Goal: Task Accomplishment & Management: Manage account settings

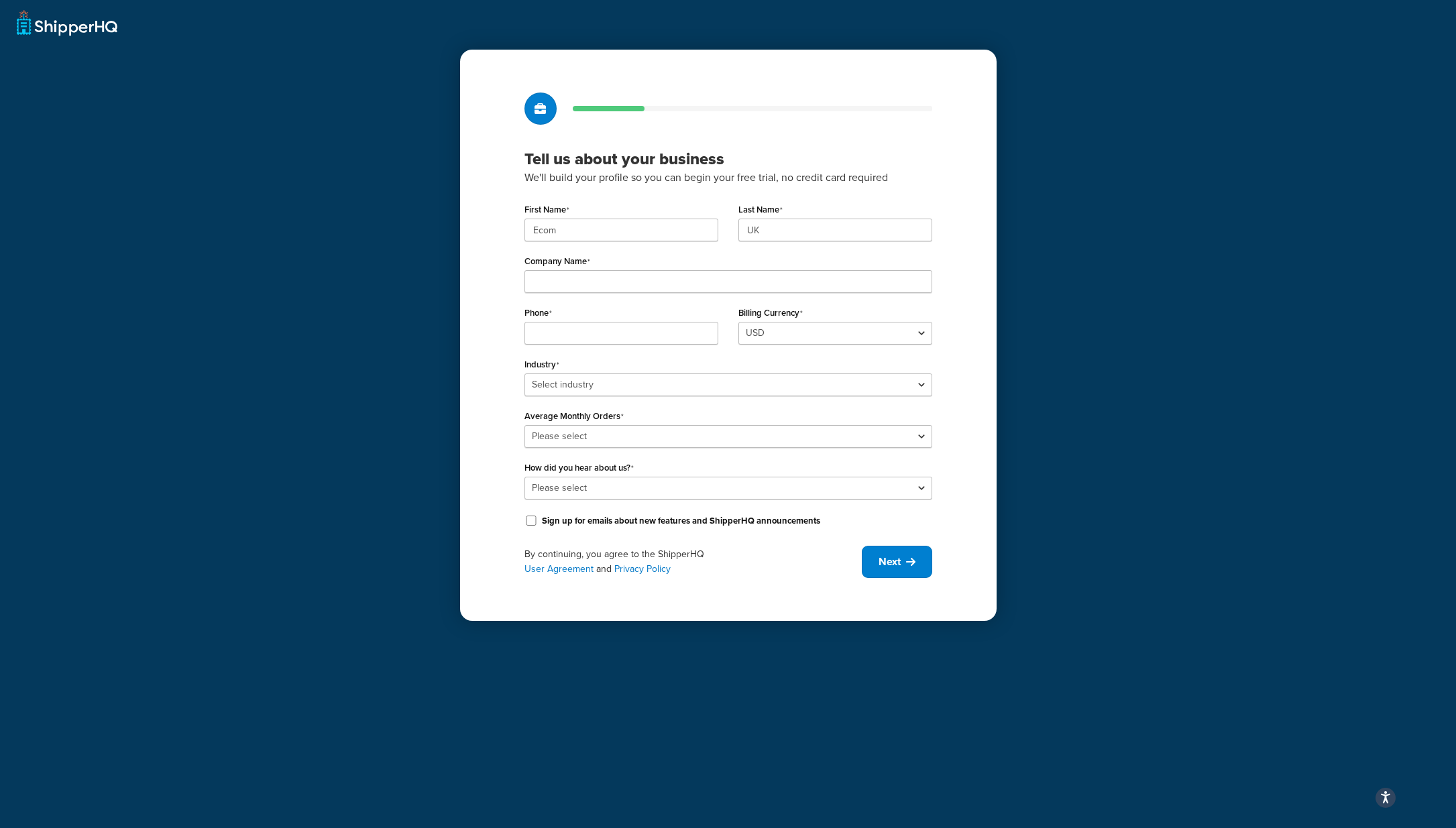
click at [645, 296] on div "First Name Ecom Last Name UK Company Name Phone Billing Currency USD Industry S…" at bounding box center [729, 365] width 408 height 330
click at [608, 274] on input "Company Name" at bounding box center [729, 281] width 408 height 23
type input "UMG"
type input "02039327626"
click at [646, 385] on select "Select industry Automotive Adult Agriculture Alcohol, Tobacco & CBD Arts & Craf…" at bounding box center [729, 385] width 408 height 23
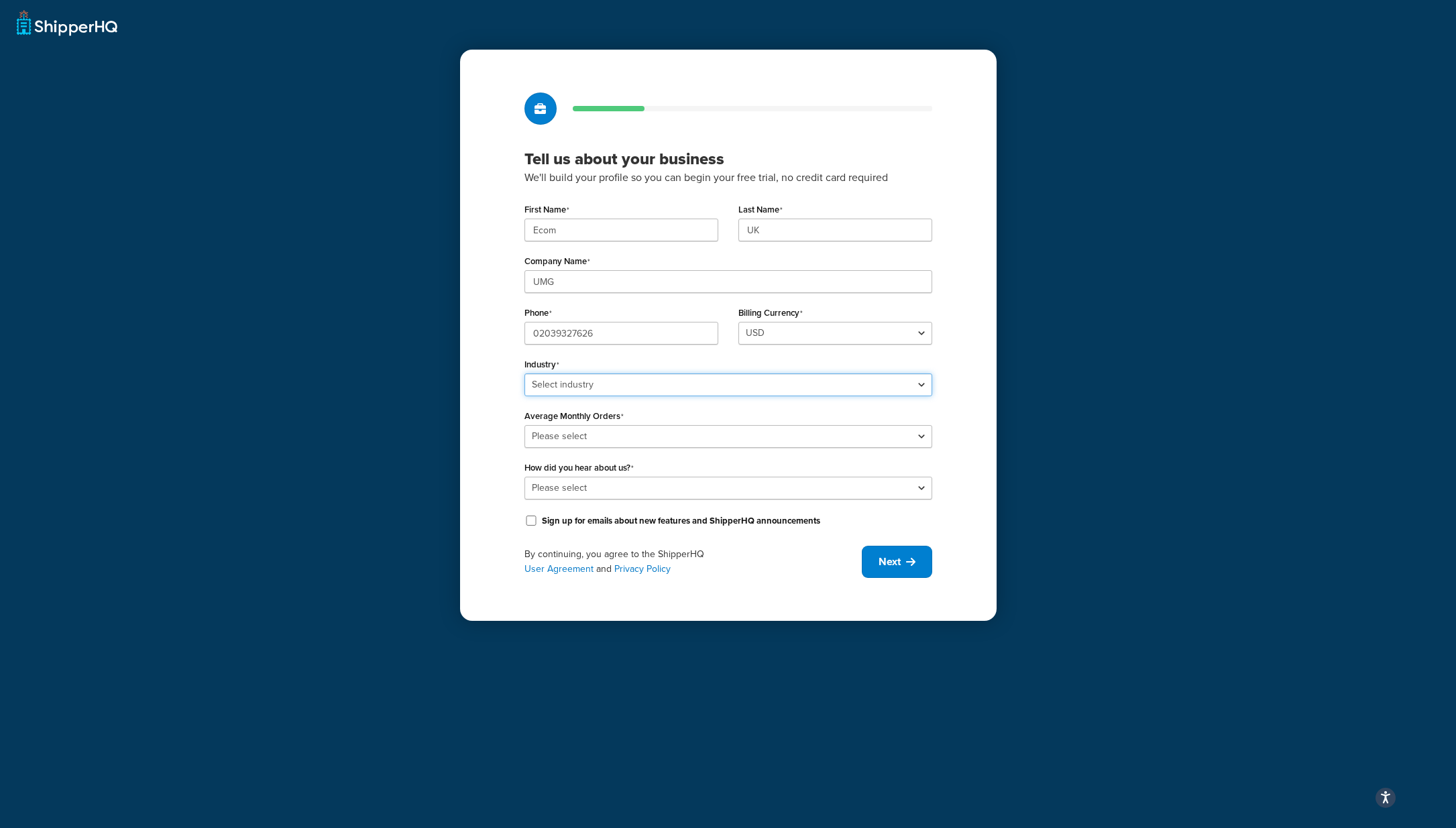
select select "7"
click at [525, 374] on select "Select industry Automotive Adult Agriculture Alcohol, Tobacco & CBD Arts & Craf…" at bounding box center [729, 385] width 408 height 23
click at [617, 435] on select "Please select 0-500 501-1,000 1,001-10,000 10,001-20,000 Over 20,000" at bounding box center [729, 436] width 408 height 23
select select "5"
click at [525, 425] on select "Please select 0-500 501-1,000 1,001-10,000 10,001-20,000 Over 20,000" at bounding box center [729, 436] width 408 height 23
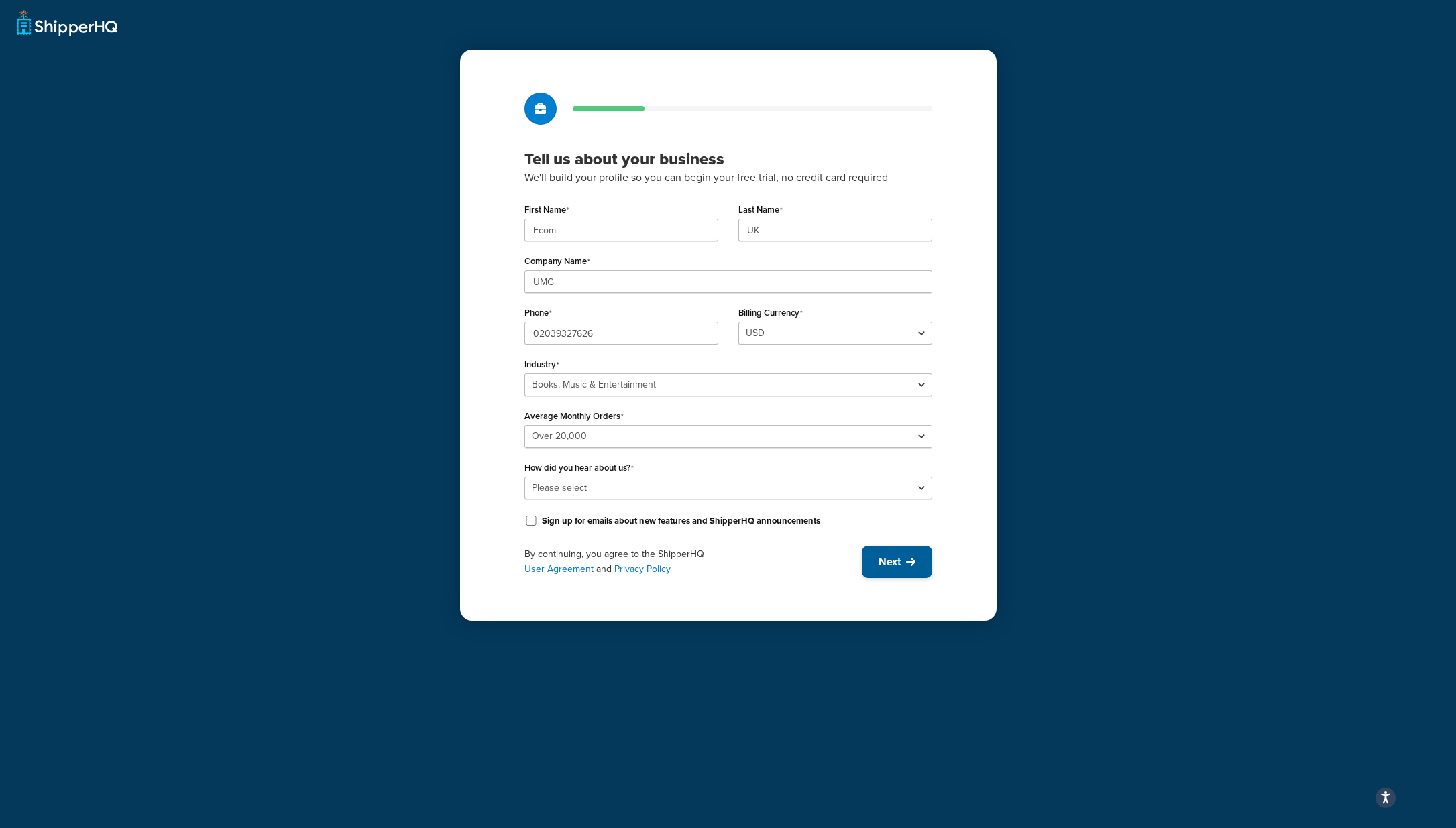
click at [897, 557] on span "Next" at bounding box center [890, 562] width 22 height 15
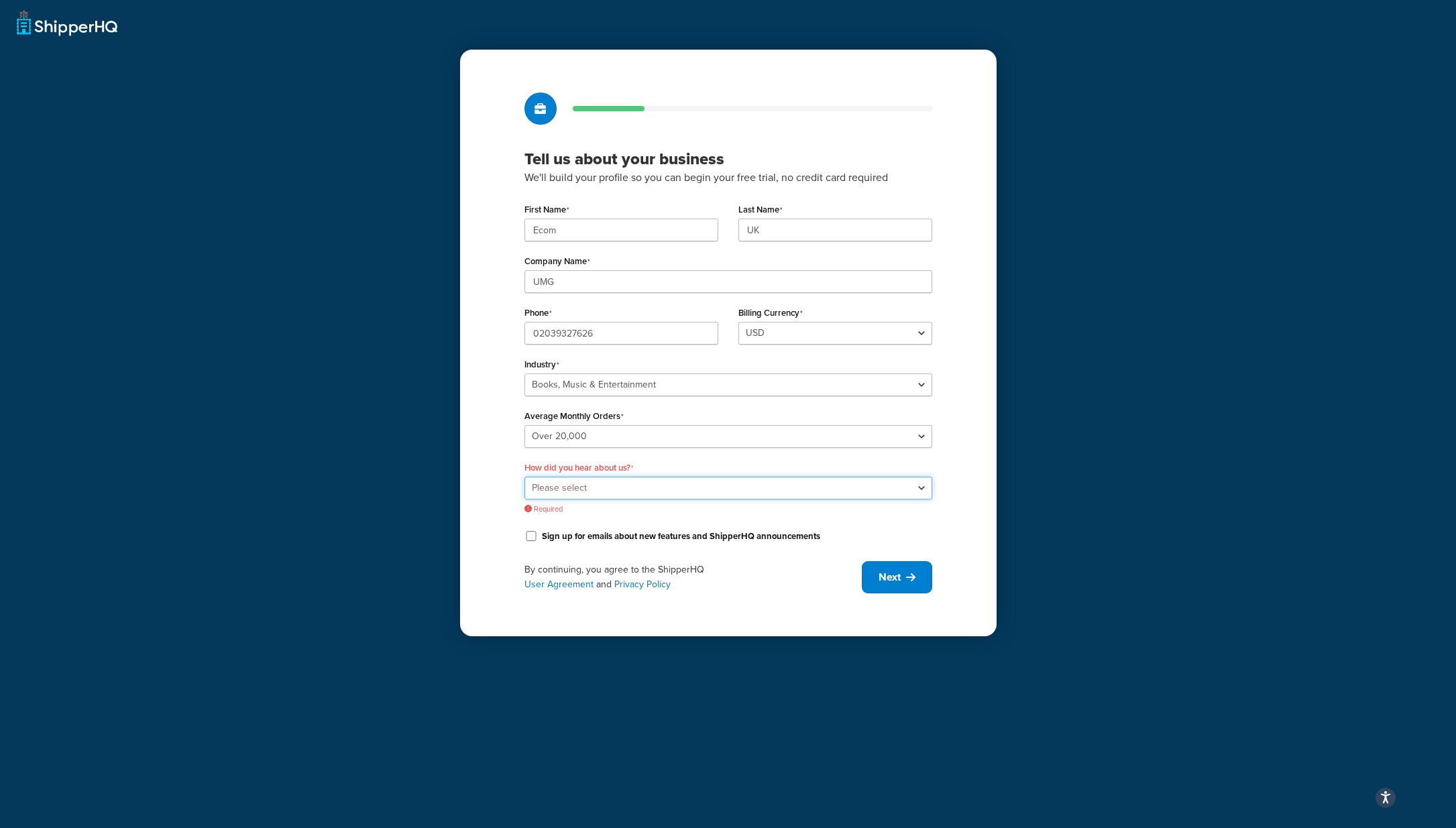
click at [589, 486] on select "Please select Online Search App Store or Marketplace Listing Referred by Agency…" at bounding box center [729, 488] width 408 height 23
select select "10"
click at [525, 477] on select "Please select Online Search App Store or Marketplace Listing Referred by Agency…" at bounding box center [729, 488] width 408 height 23
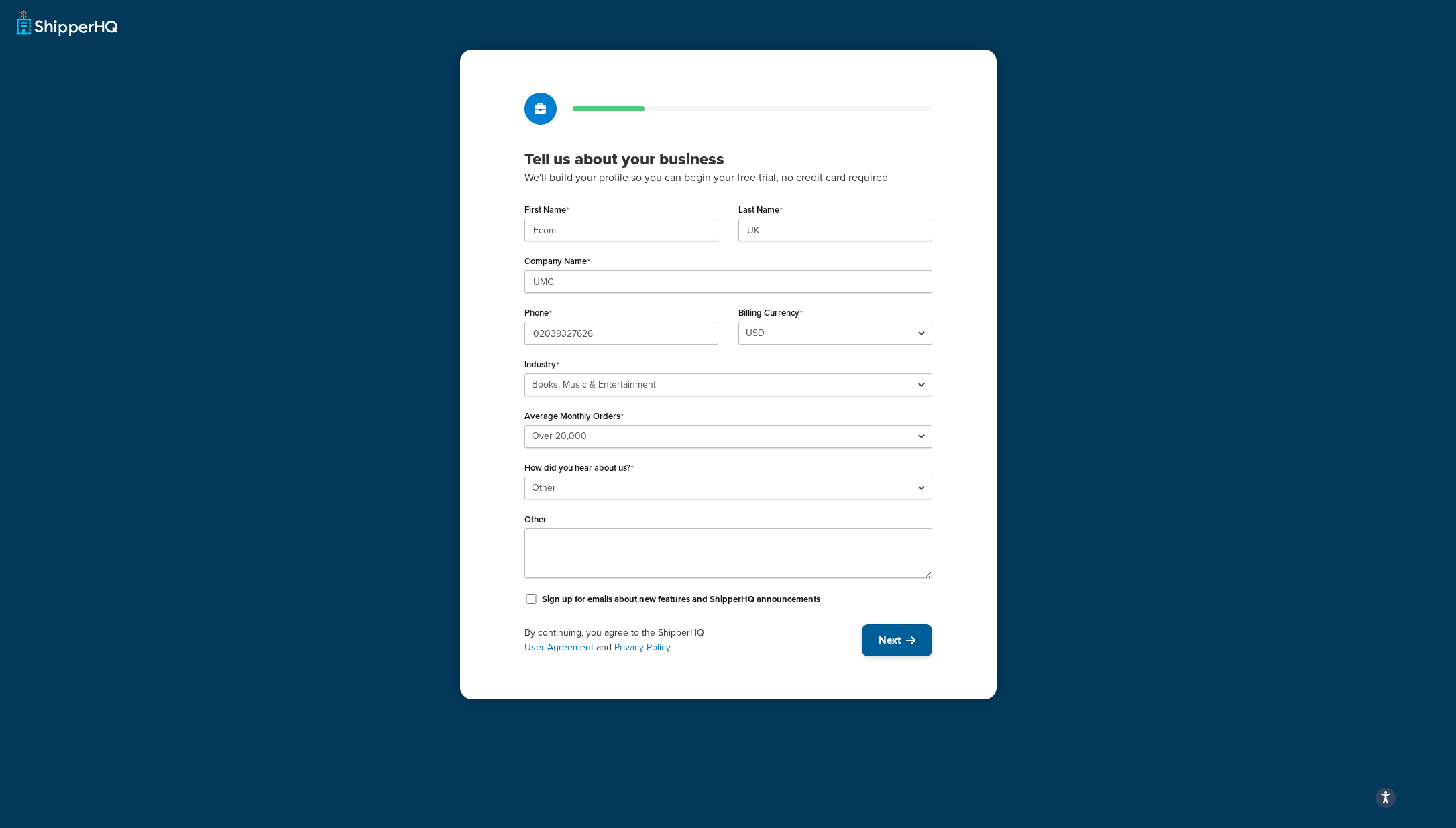
click at [885, 639] on span "Next" at bounding box center [890, 640] width 22 height 15
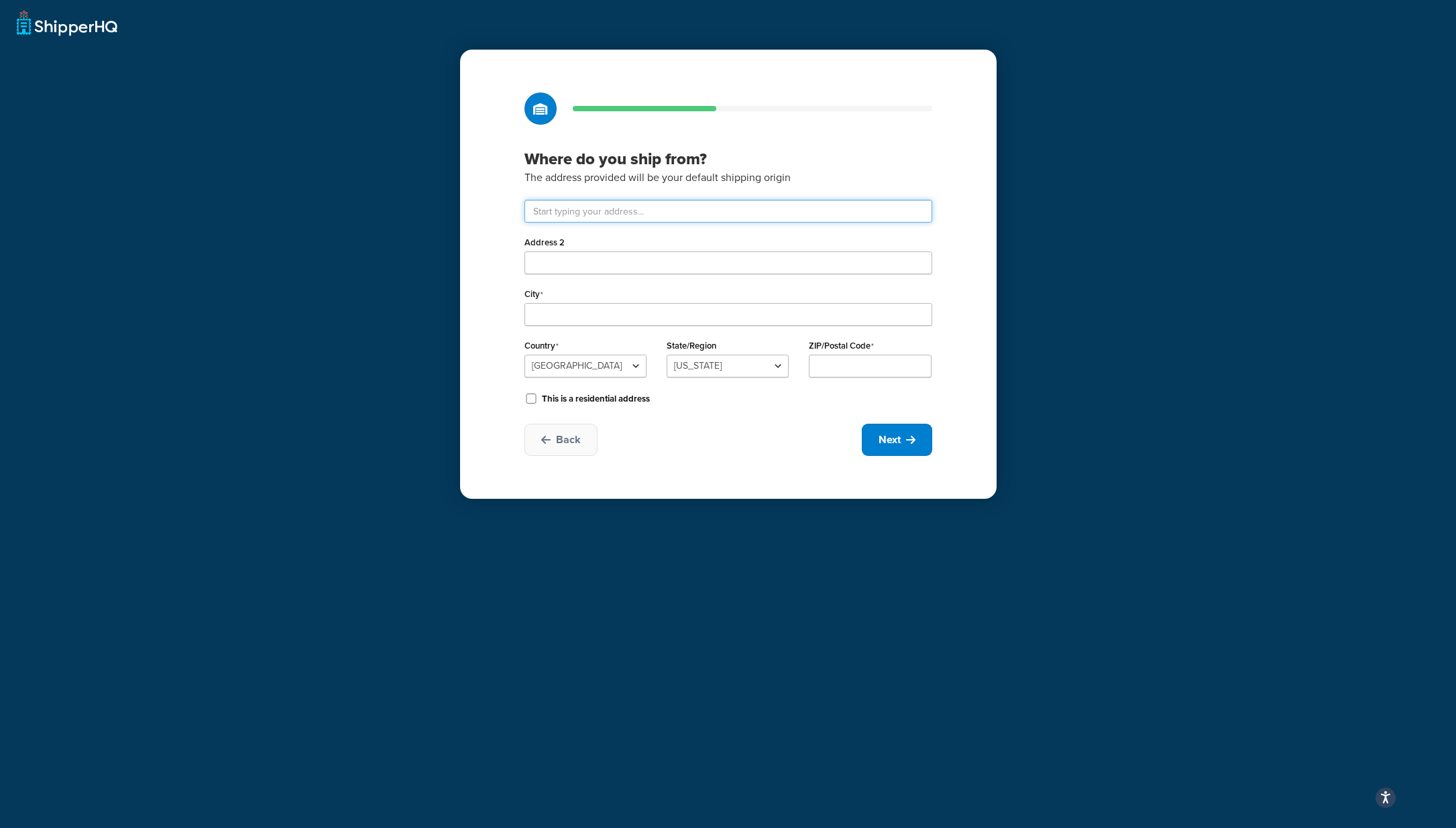
click at [583, 214] on input "text" at bounding box center [729, 211] width 408 height 23
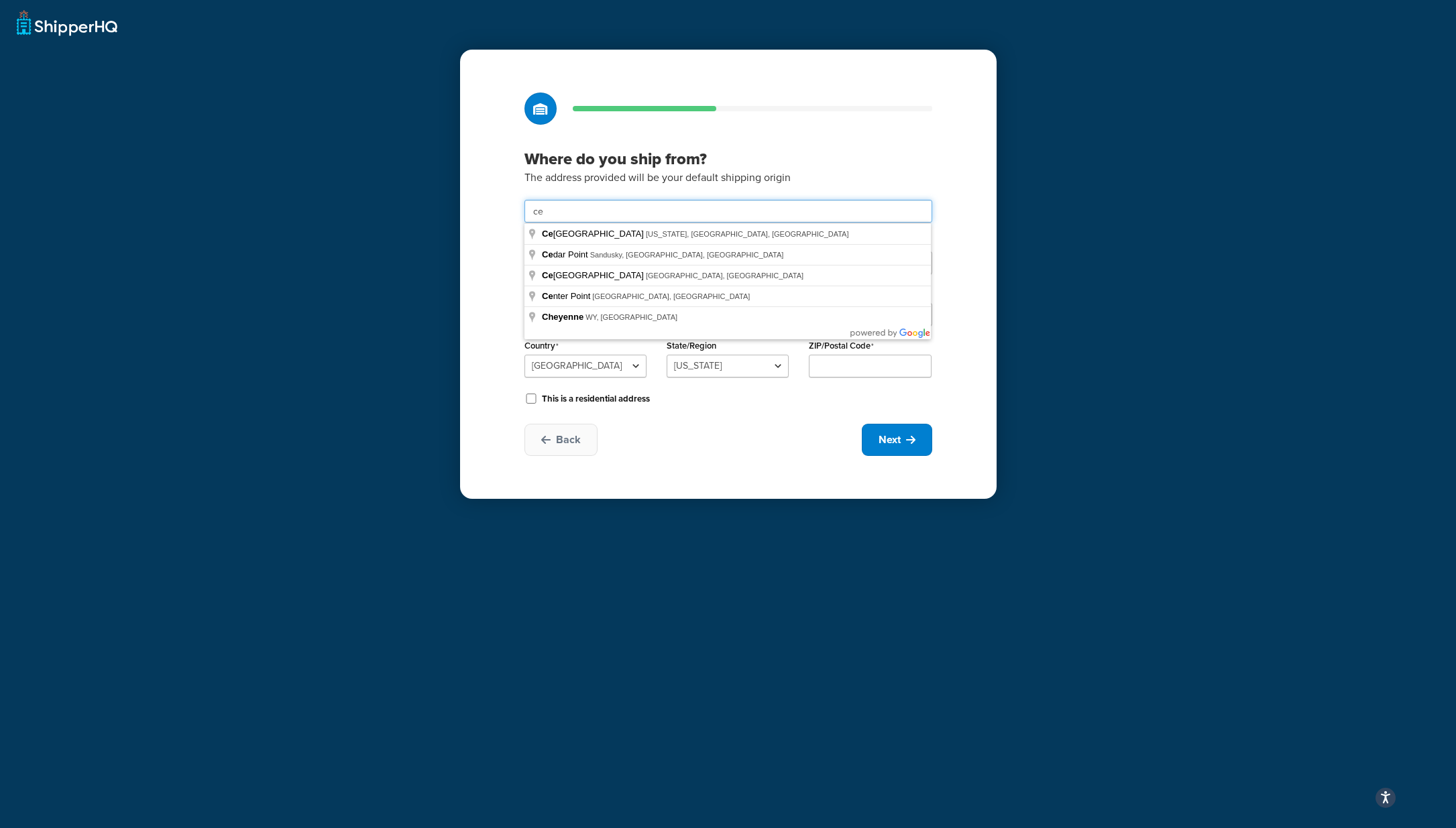
type input "Ceva Logistics / Drayton Field Industrial Estate"
type input "Nasmyth Road"
type input "Daventry"
select select "1226"
type input "NN11"
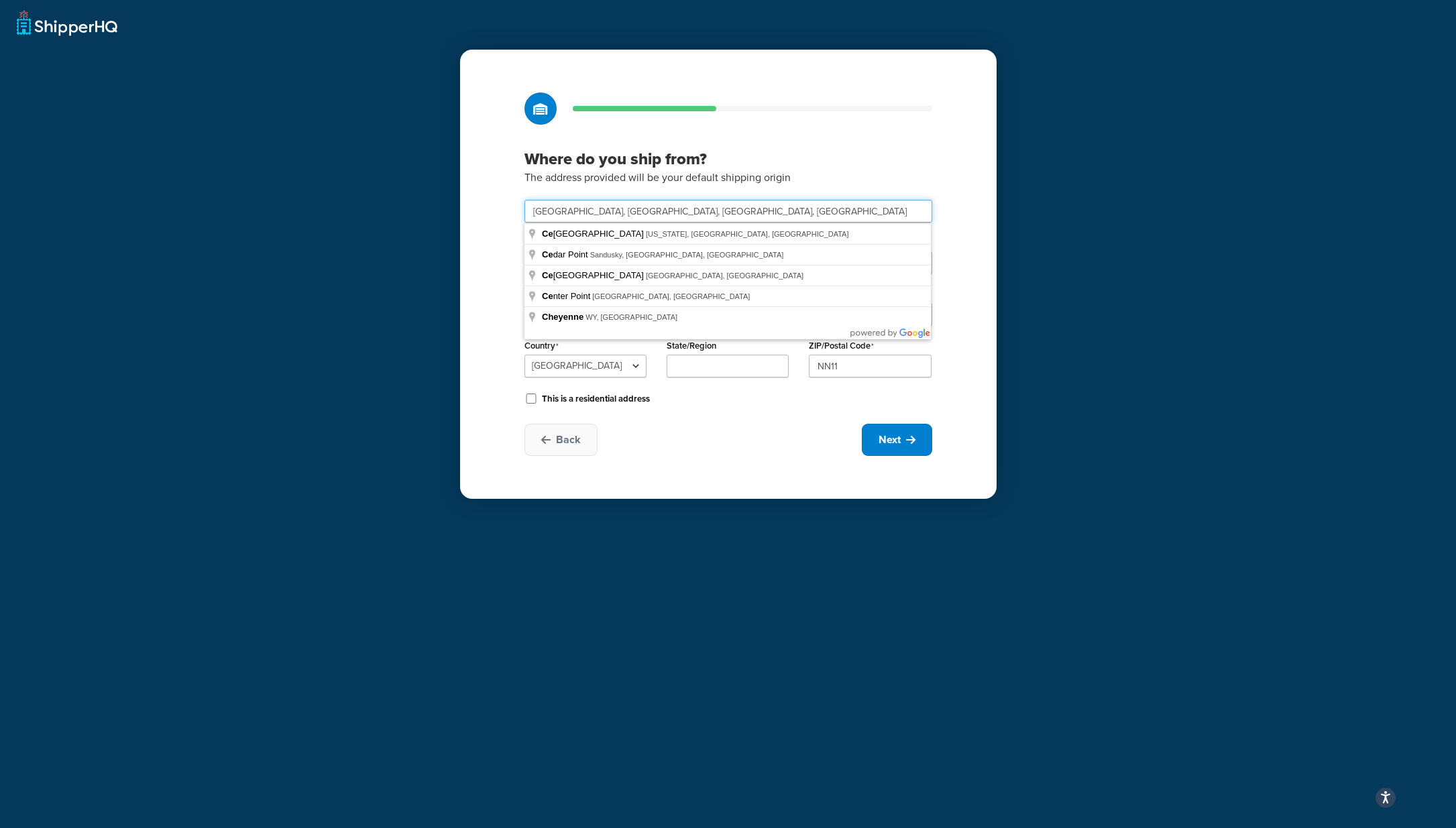
type input "Cedar Point"
type input "Sandusky"
select select "1000"
type input "44870"
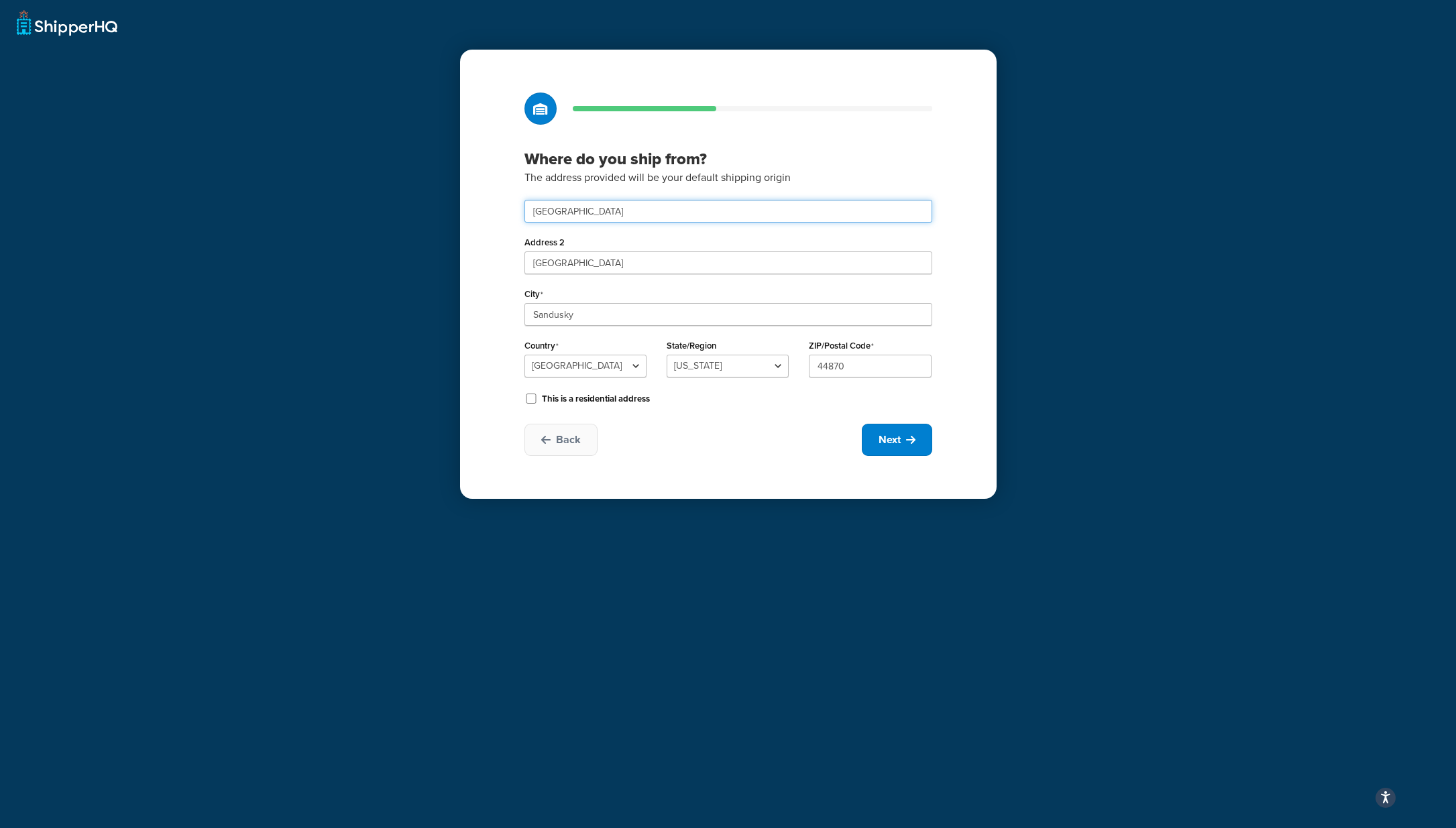
drag, startPoint x: 610, startPoint y: 214, endPoint x: 427, endPoint y: 186, distance: 185.1
click at [427, 186] on div "Where do you ship from? The address provided will be your default shipping orig…" at bounding box center [728, 414] width 1456 height 828
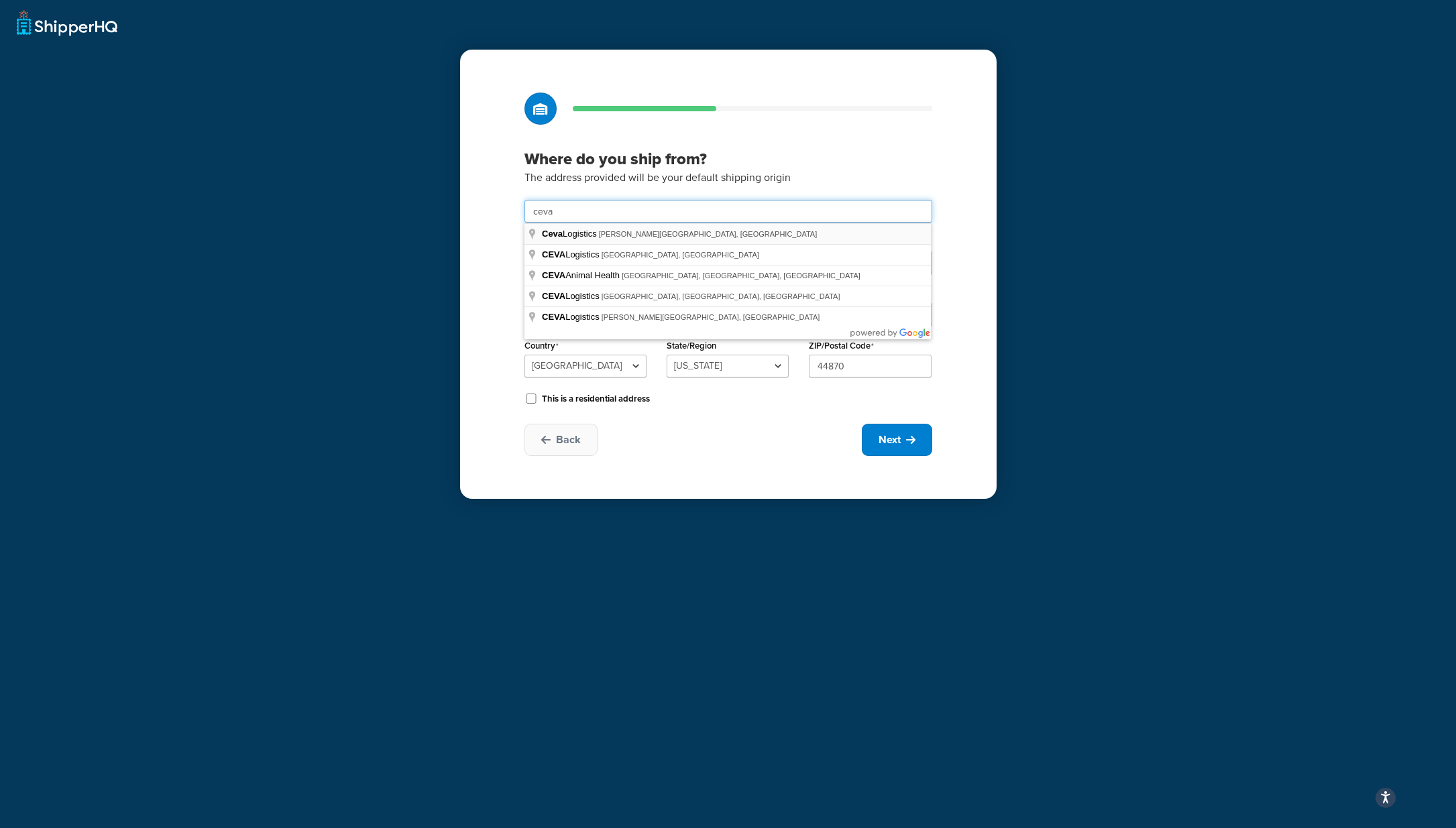
type input "Ceva Logistics / Drayton Field Industrial Estate"
select select "1226"
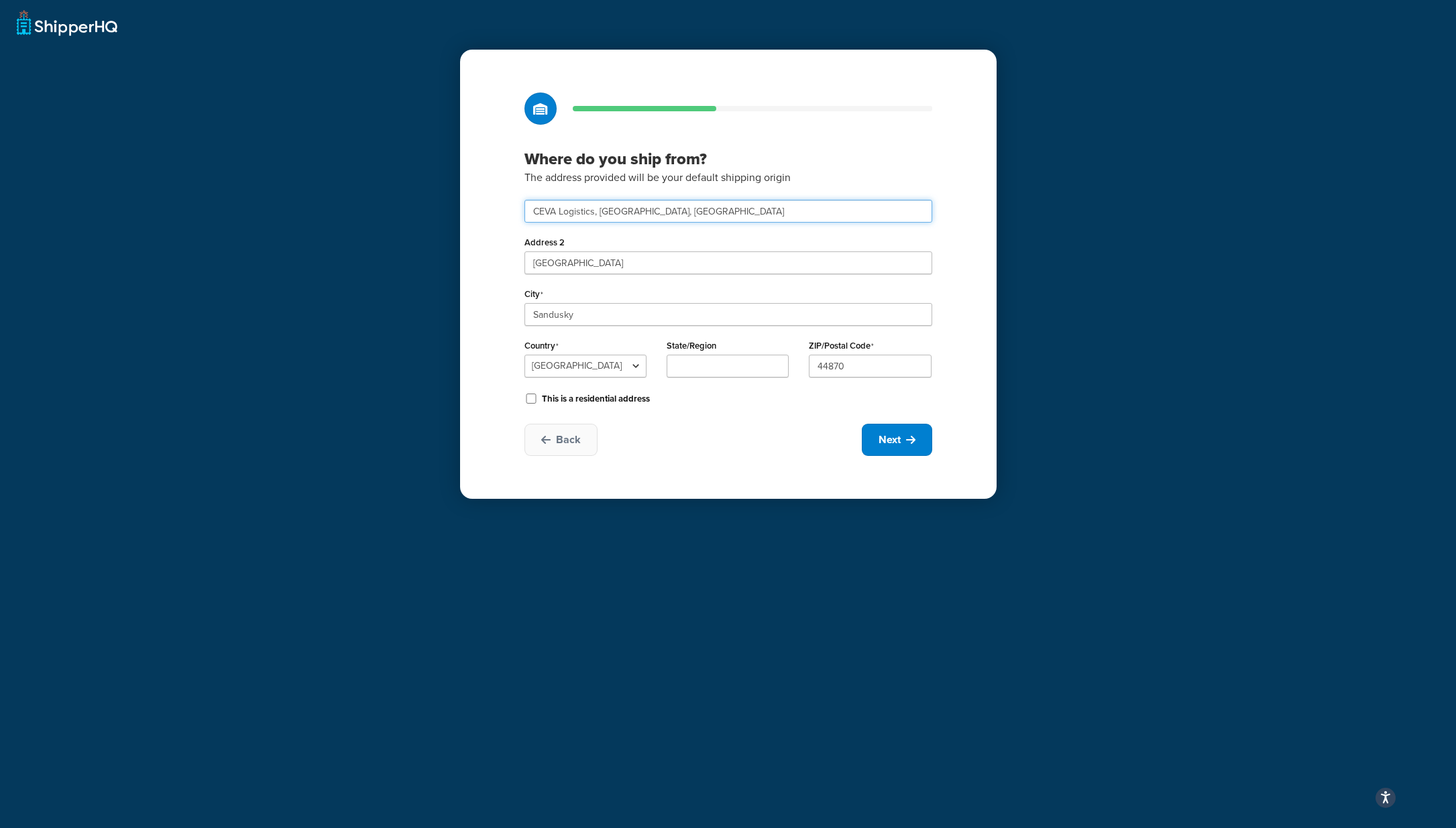
type input "CEVA Logistics"
type input "Dallas"
select select "1000"
type input "75261"
click at [725, 438] on div "Back Next" at bounding box center [729, 440] width 408 height 32
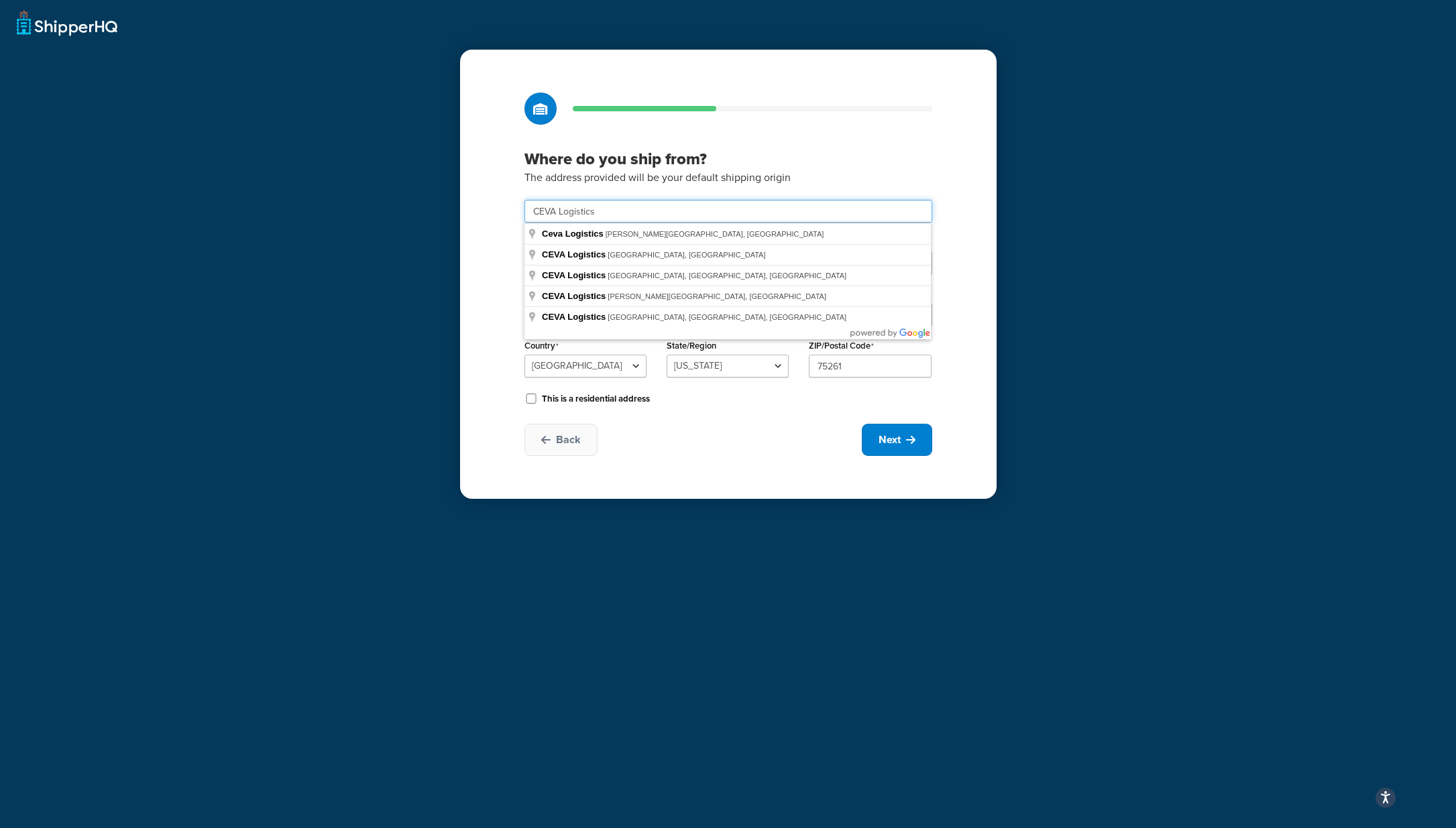
click at [615, 209] on input "CEVA Logistics" at bounding box center [729, 211] width 408 height 23
type input "Ceva Logistics / Drayton Field Industrial Estate"
select select "1226"
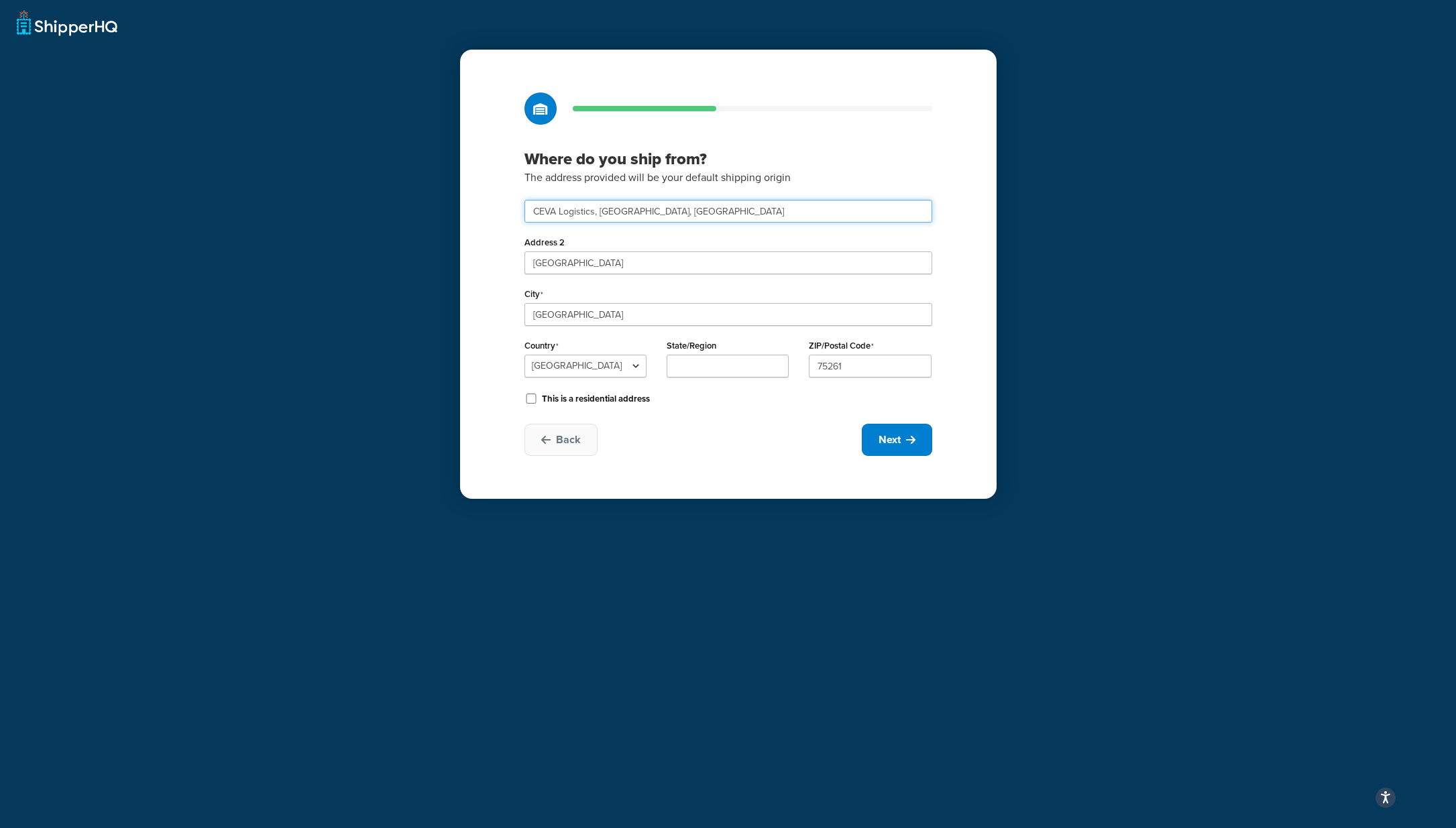
type input "CEVA Logistics"
select select "1000"
click at [713, 432] on div "Back Next" at bounding box center [729, 440] width 408 height 32
click at [601, 206] on input "CEVA Logistics" at bounding box center [729, 211] width 408 height 23
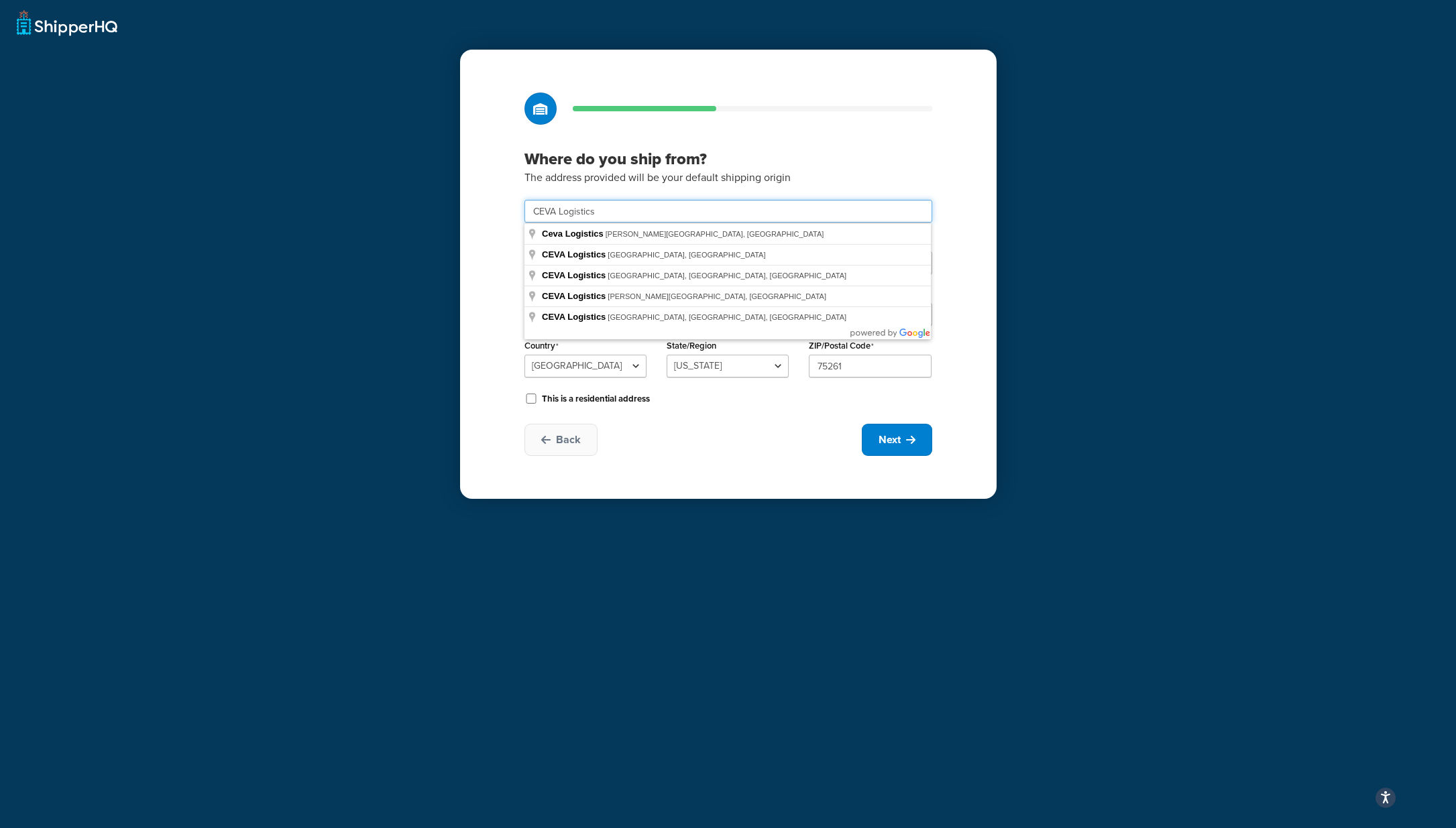
type input "Ceva Logistics / Drayton Field Industrial Estate"
select select "1226"
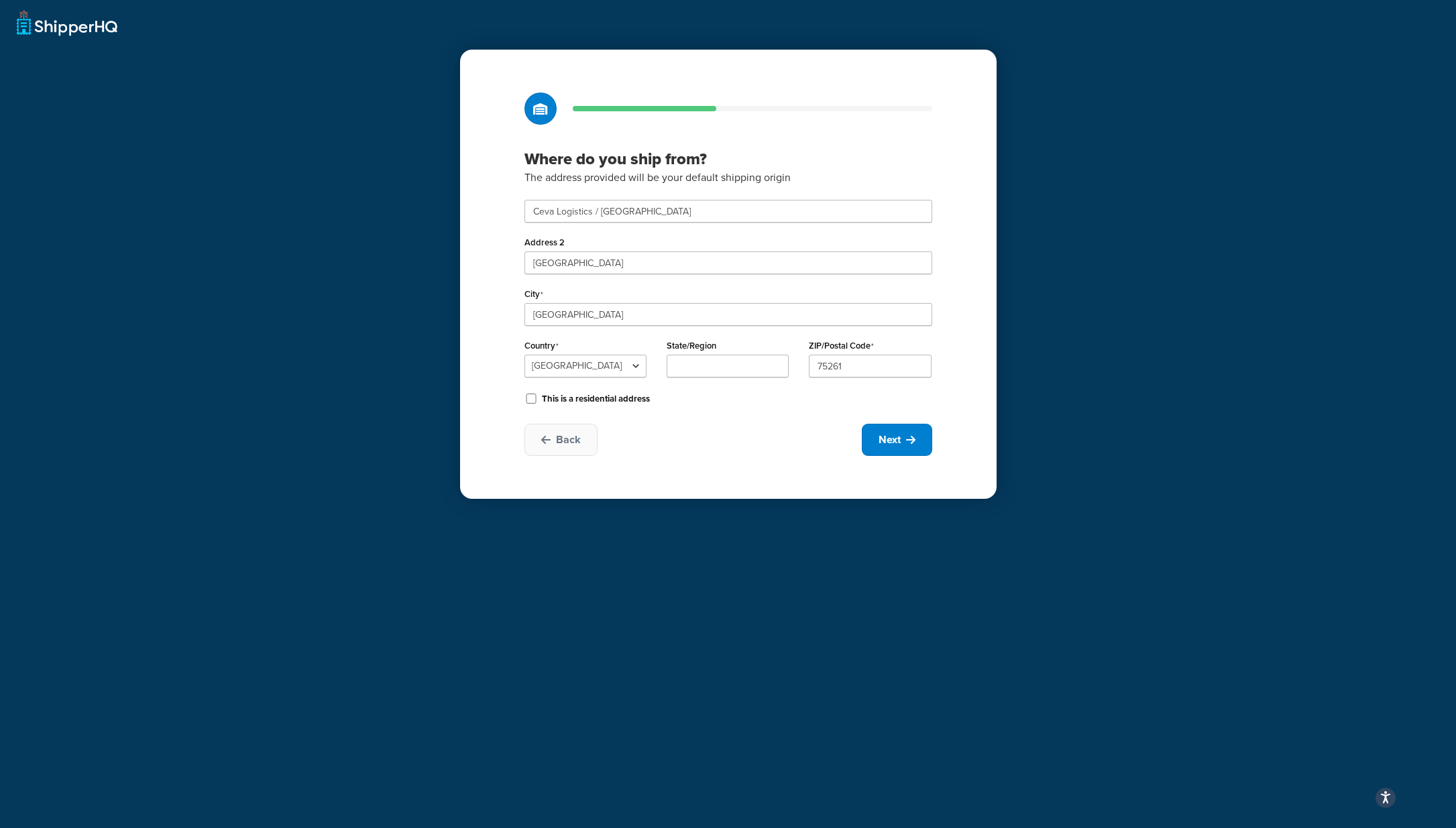
click at [780, 416] on div "Where do you ship from? The address provided will be your default shipping orig…" at bounding box center [728, 274] width 537 height 449
drag, startPoint x: 571, startPoint y: 318, endPoint x: 416, endPoint y: 313, distance: 155.1
click at [416, 313] on div "Where do you ship from? The address provided will be your default shipping orig…" at bounding box center [728, 414] width 1456 height 828
click at [702, 414] on div "Where do you ship from? The address provided will be your default shipping orig…" at bounding box center [728, 274] width 537 height 449
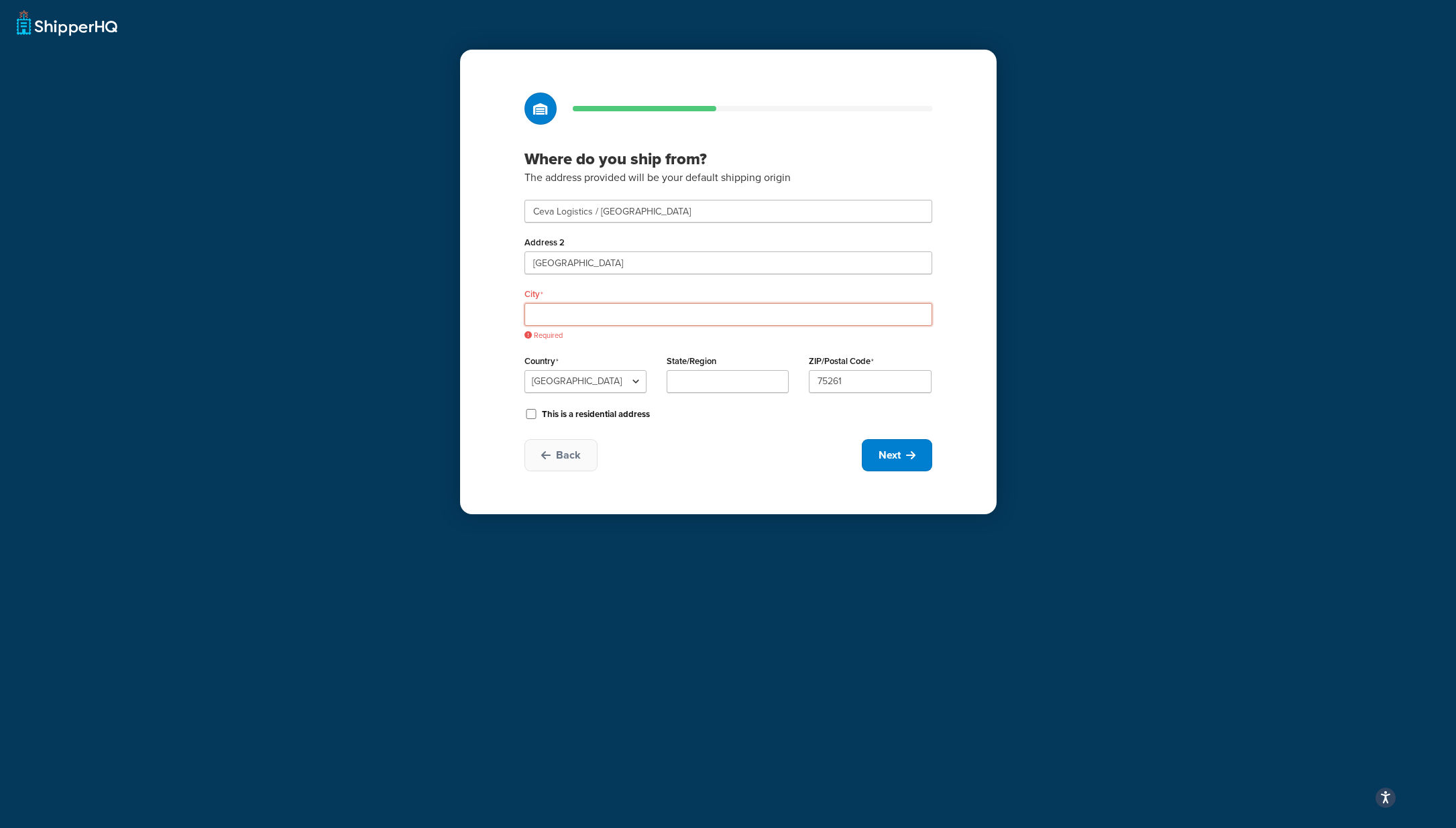
click at [594, 308] on input "City" at bounding box center [729, 315] width 408 height 23
type input "Daventry"
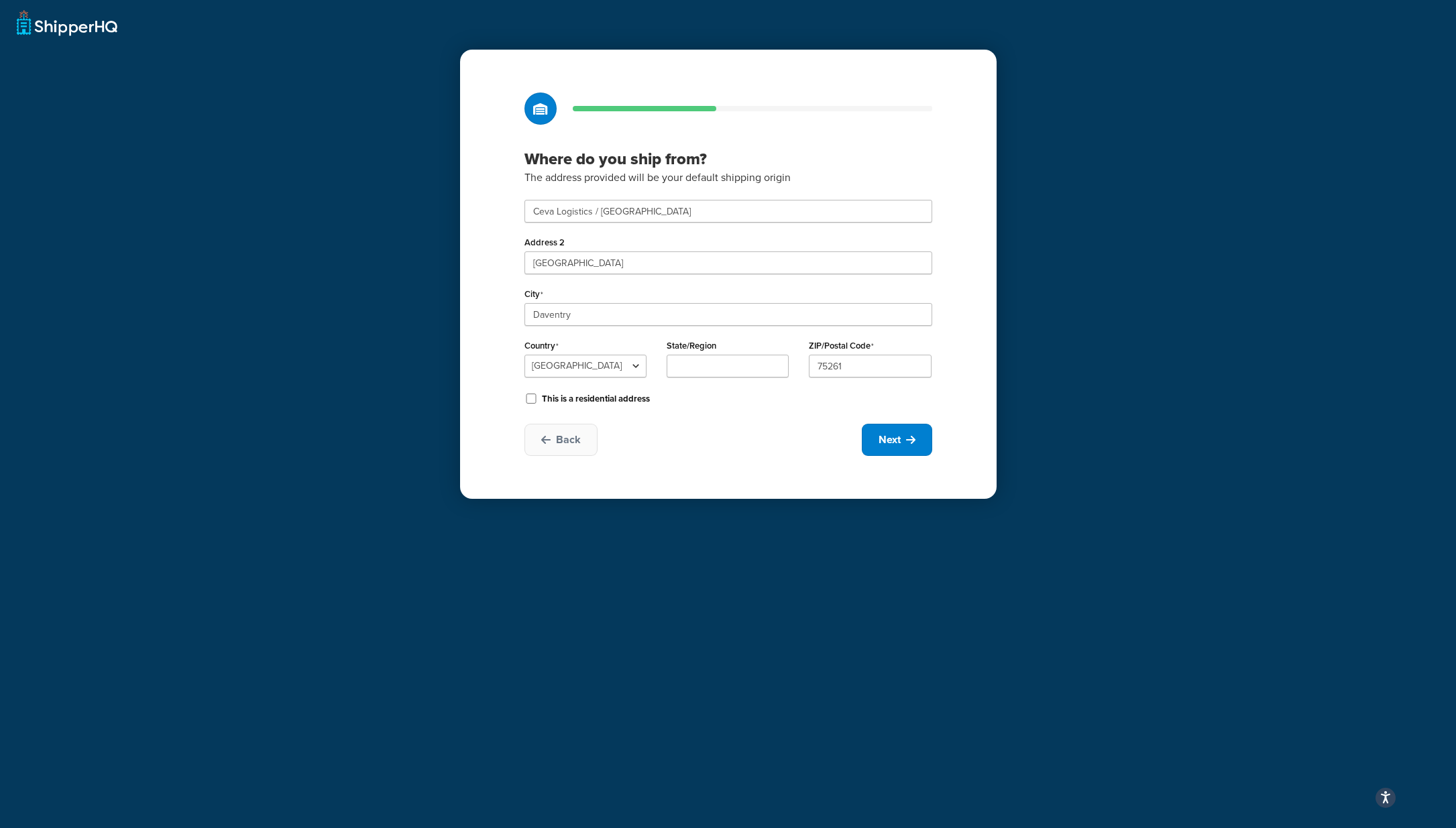
click at [745, 427] on div "Back Next" at bounding box center [729, 440] width 408 height 32
click at [905, 431] on button "Next" at bounding box center [896, 440] width 70 height 32
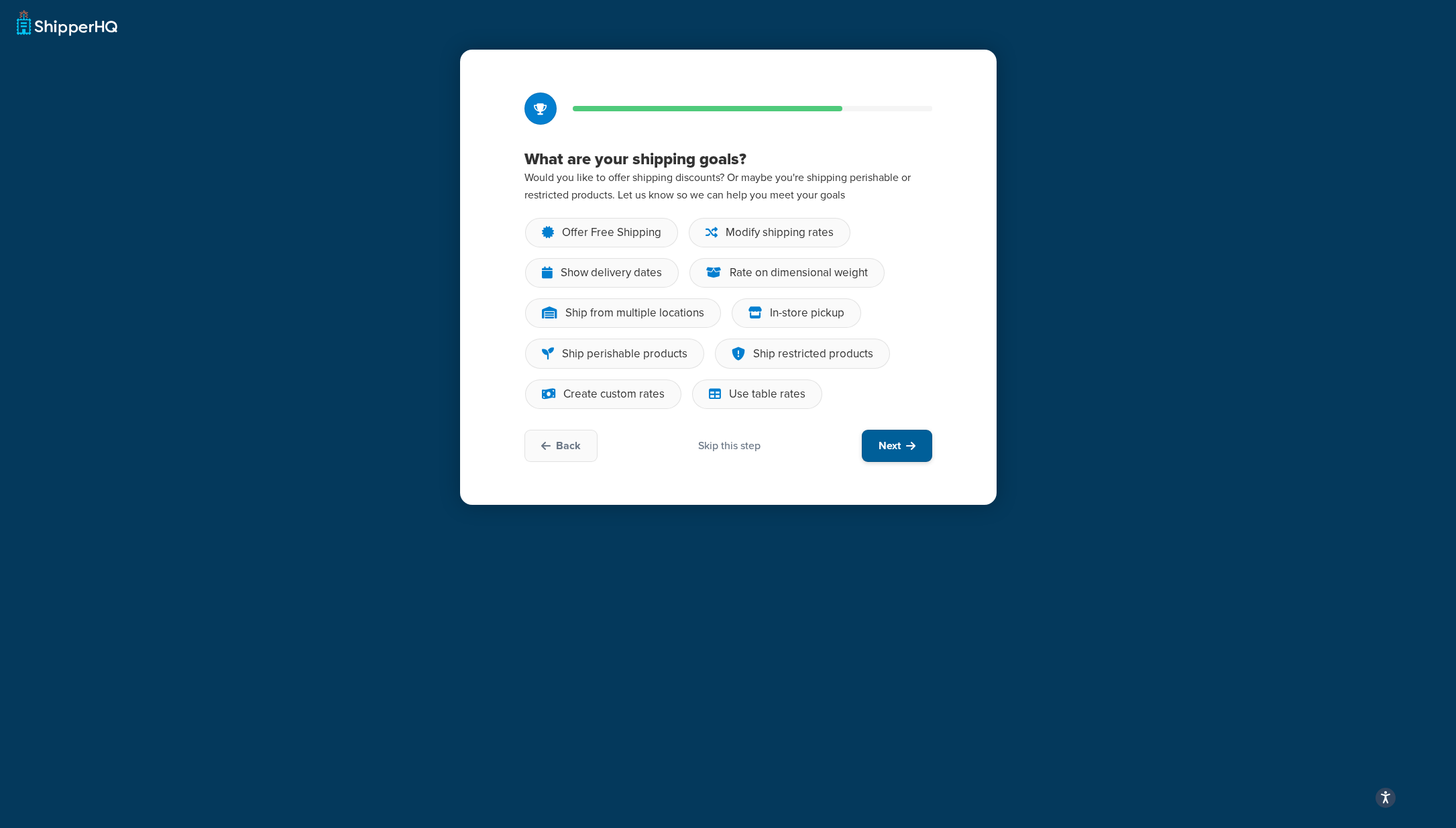
click at [898, 440] on span "Next" at bounding box center [890, 445] width 22 height 15
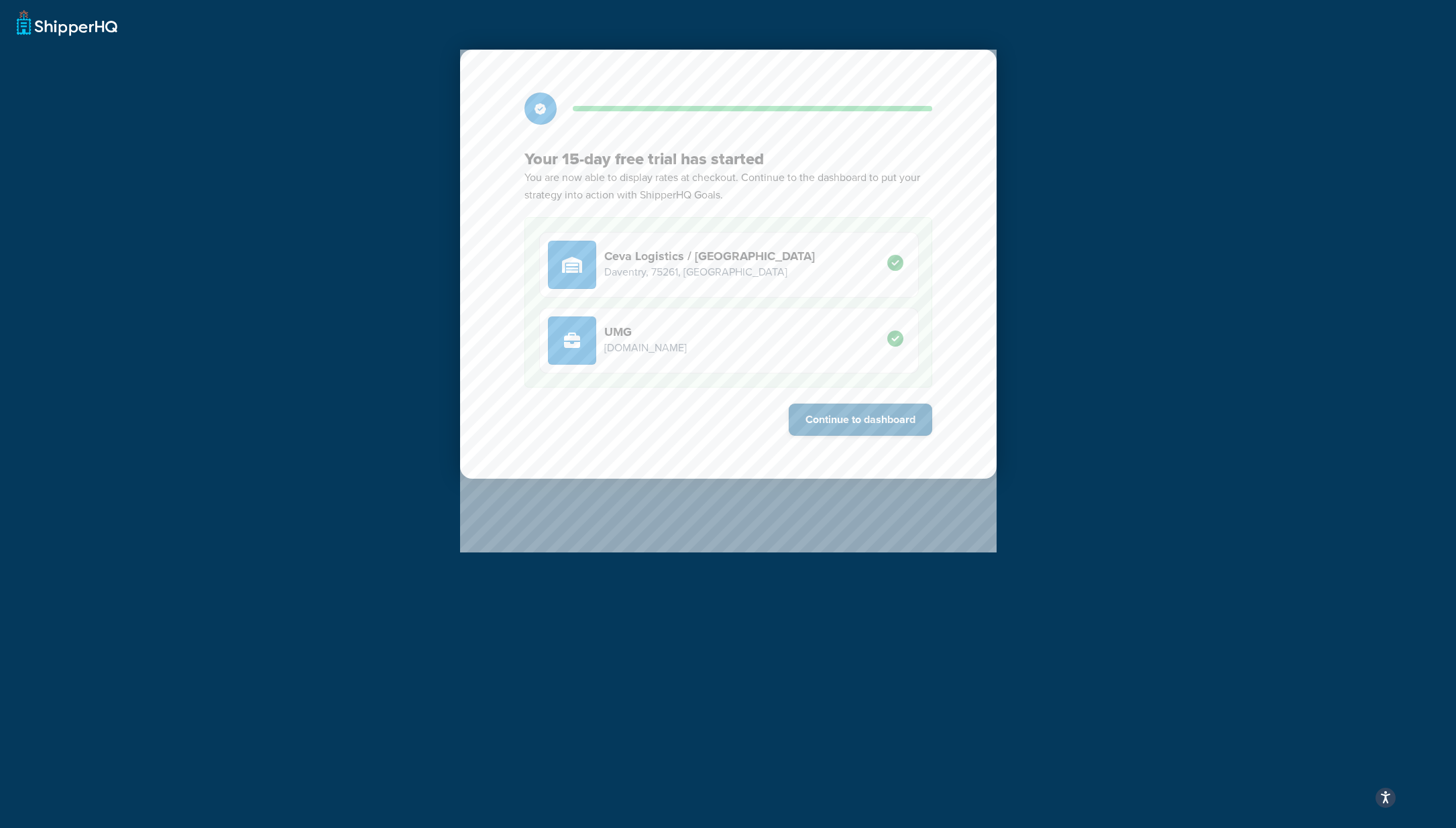
click at [856, 406] on button "Continue to dashboard" at bounding box center [860, 420] width 143 height 32
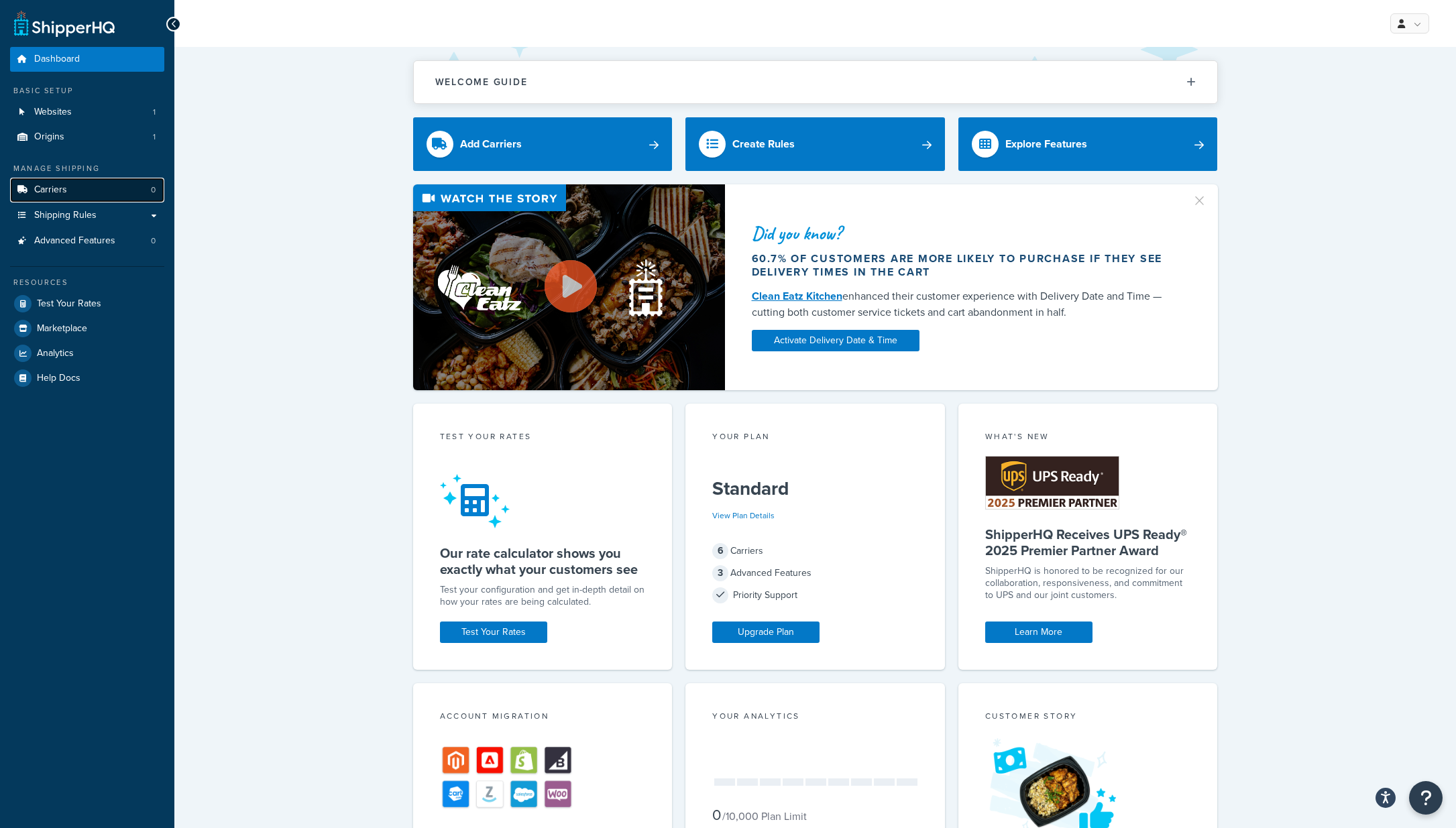
click at [53, 184] on span "Carriers" at bounding box center [50, 190] width 33 height 11
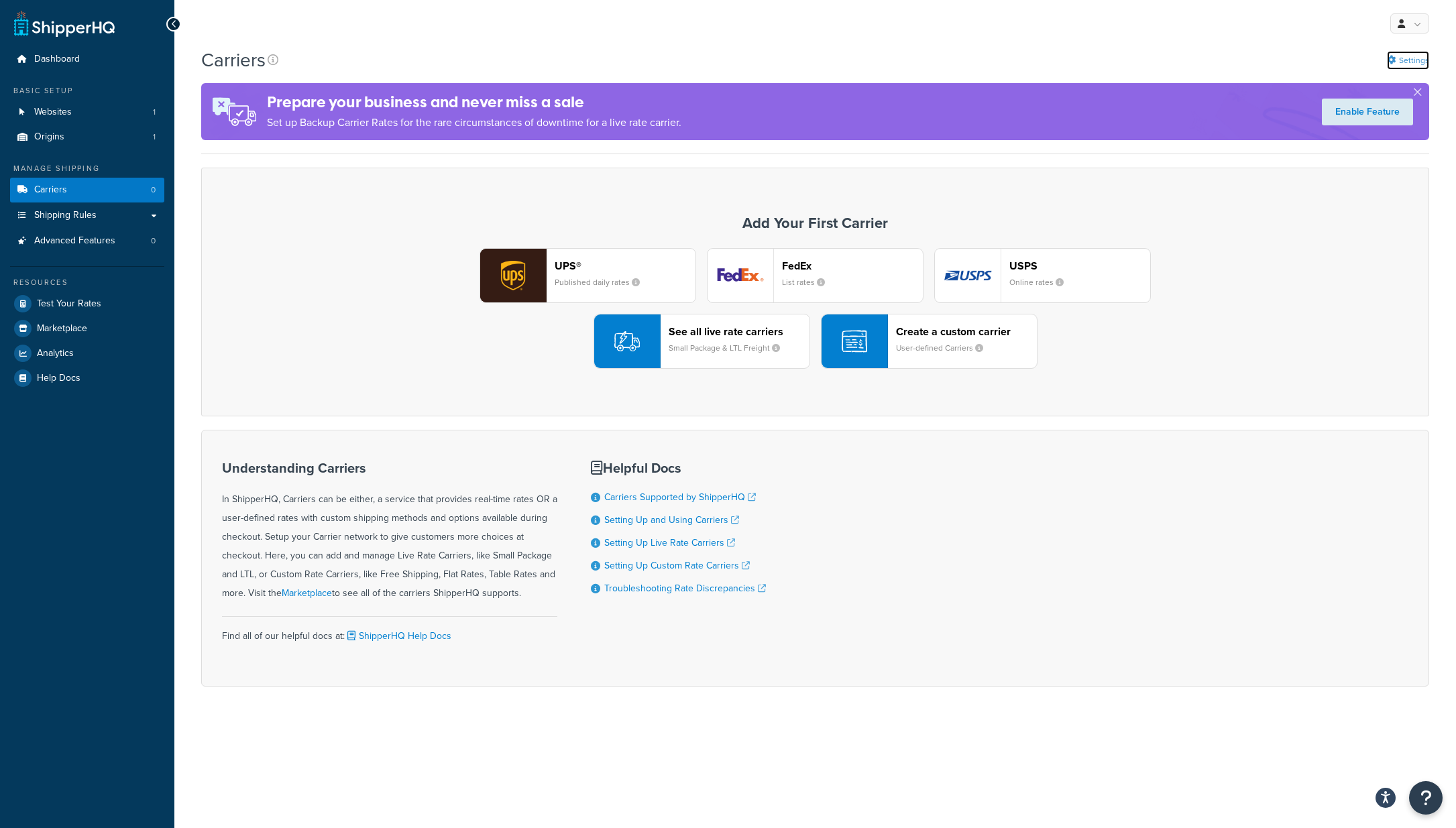
click at [1417, 61] on link "Settings" at bounding box center [1408, 60] width 42 height 19
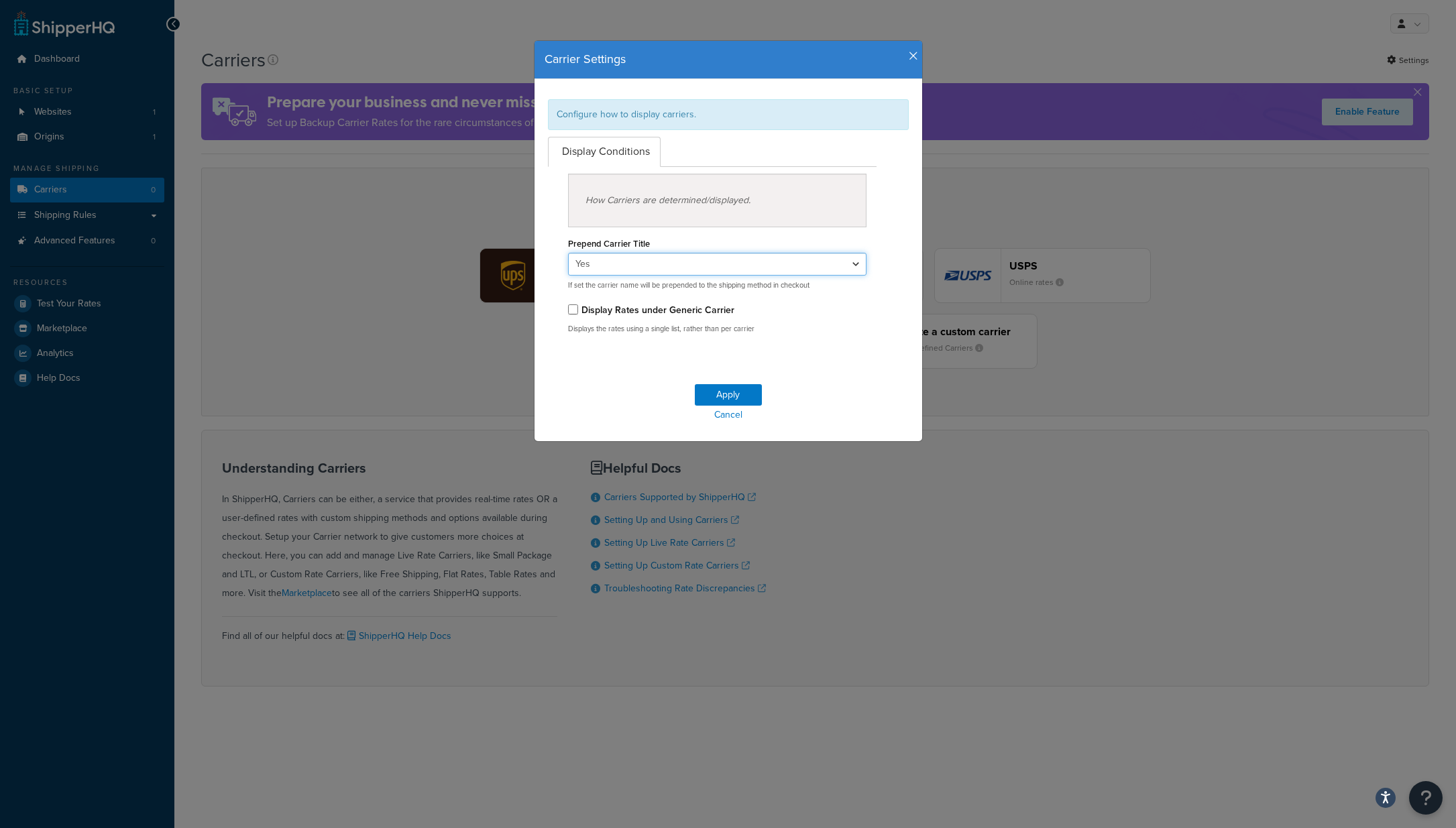
click at [672, 264] on select "Yes No" at bounding box center [718, 264] width 299 height 23
select select "false"
click at [568, 253] on select "Yes No" at bounding box center [718, 264] width 299 height 23
click at [742, 393] on button "Apply" at bounding box center [728, 395] width 67 height 22
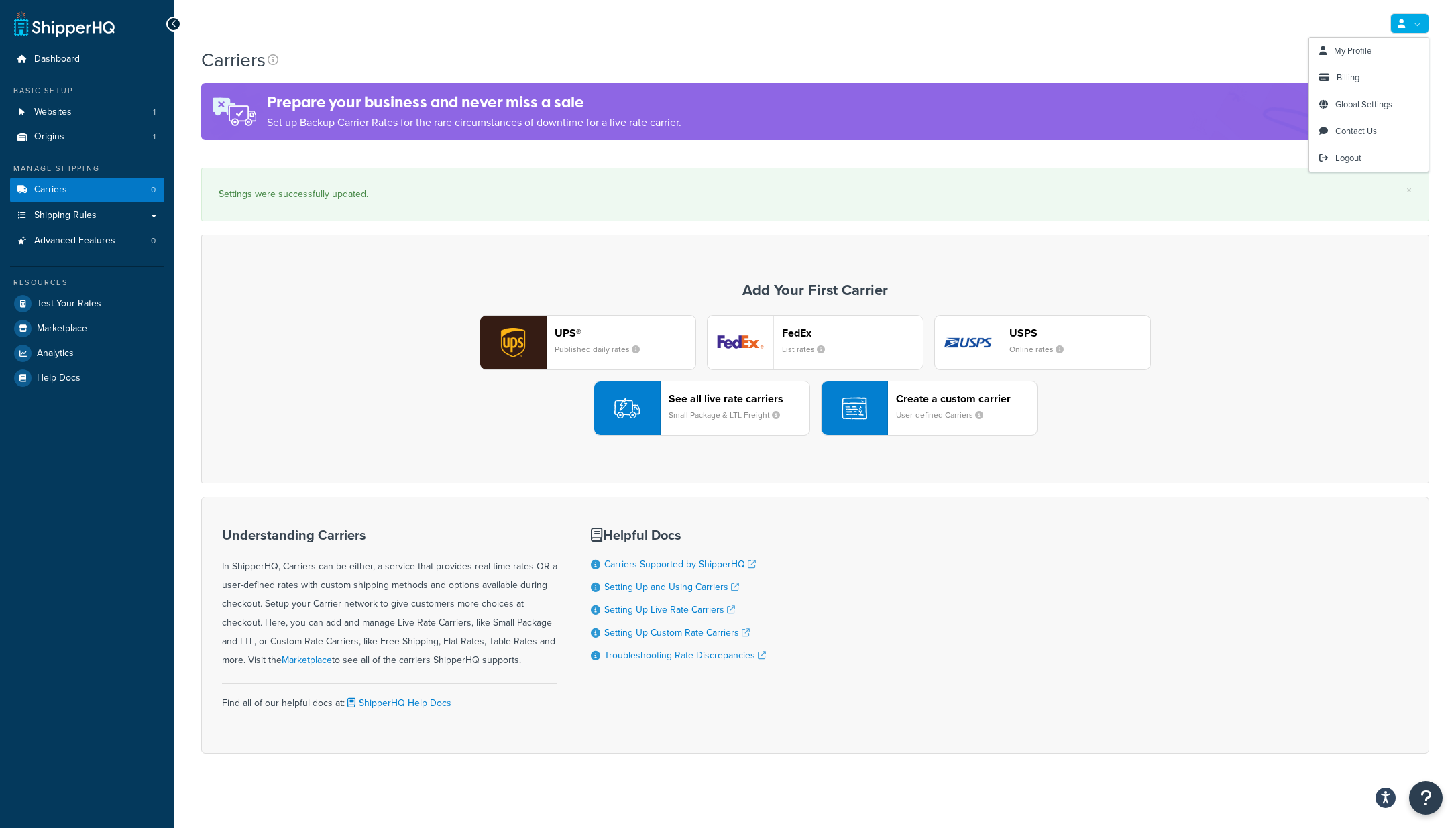
click at [1419, 18] on link at bounding box center [1410, 23] width 39 height 20
click at [1360, 102] on span "Global Settings" at bounding box center [1364, 104] width 57 height 13
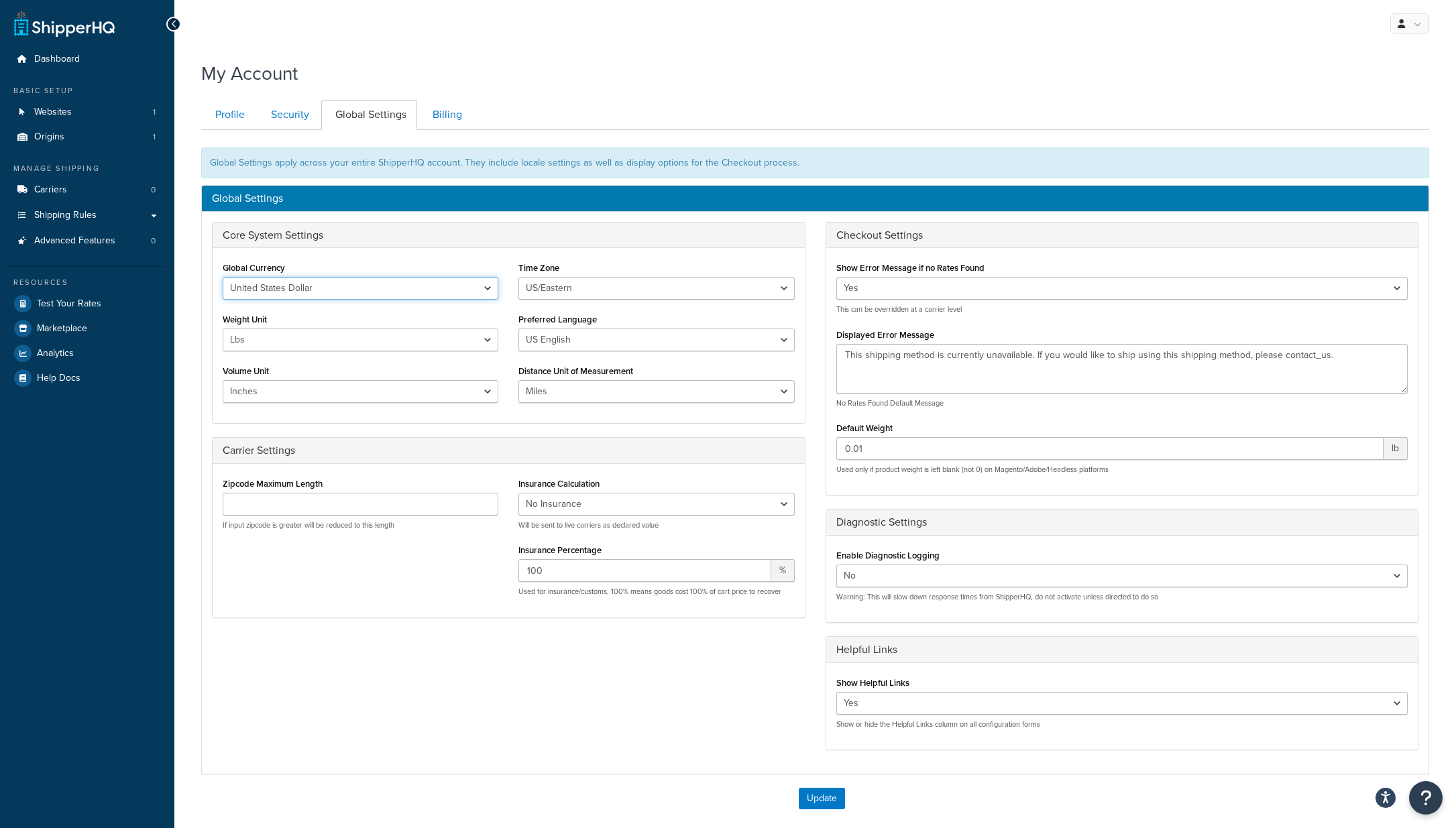
click at [319, 278] on select "United States Dollar Euro British Pound Australian Dollar Canadian Dollar Japan…" at bounding box center [361, 288] width 276 height 23
select select "GBP"
click at [223, 277] on select "United States Dollar Euro British Pound Australian Dollar Canadian Dollar Japan…" at bounding box center [361, 288] width 276 height 23
click at [291, 337] on select "Lbs Kgs" at bounding box center [361, 340] width 276 height 23
select select "kg"
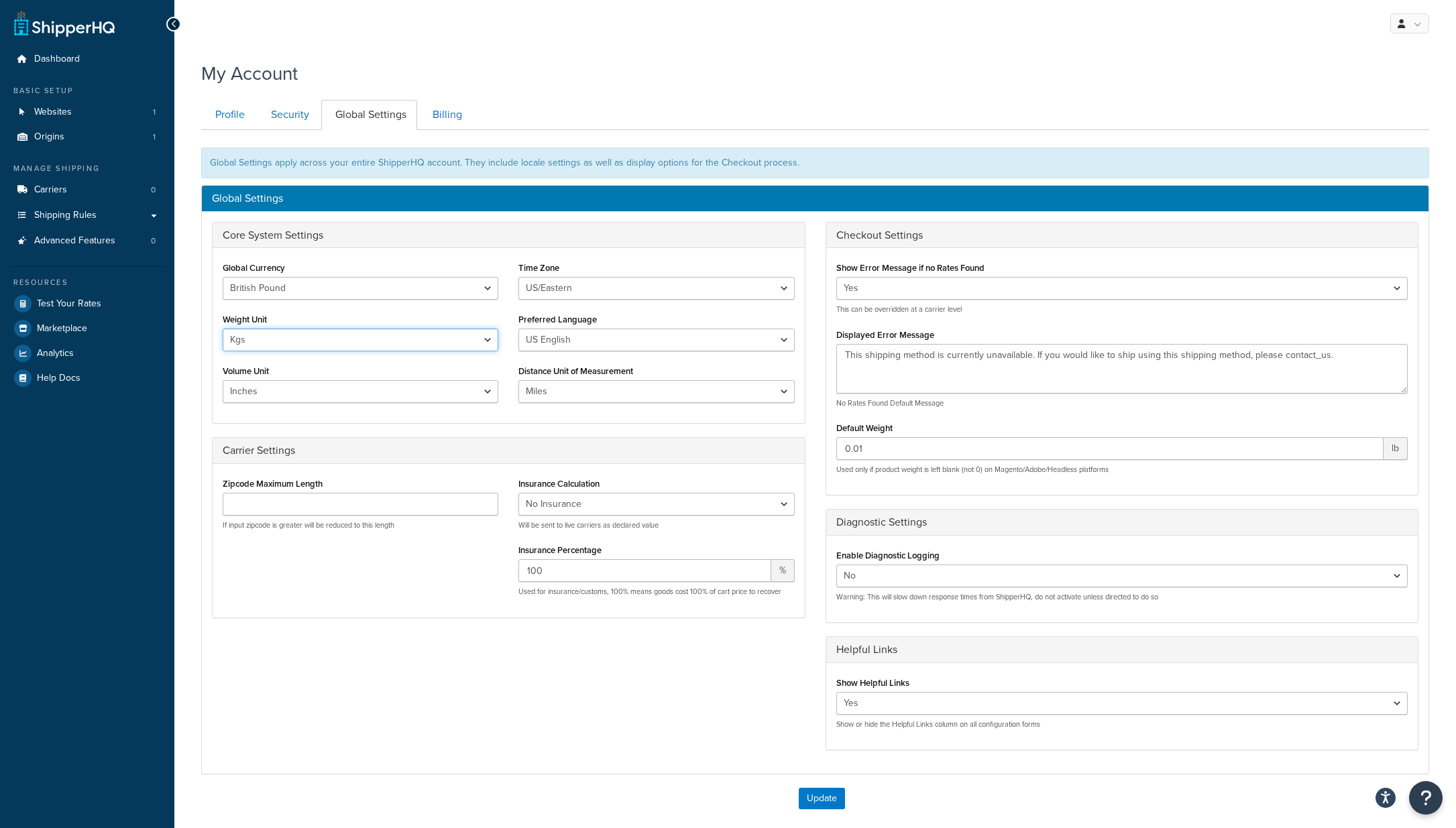
click at [223, 328] on select "Lbs Kgs" at bounding box center [361, 340] width 276 height 23
click at [562, 272] on div "Time Zone US/Hawaii US/Alaska US/Pacific US/Central US/Mountain US/Eastern US/A…" at bounding box center [656, 279] width 276 height 42
click at [567, 283] on select "US/Hawaii US/Alaska US/Pacific US/Central US/Mountain US/Eastern US/Arizona Afr…" at bounding box center [656, 288] width 276 height 23
select select "Europe/[GEOGRAPHIC_DATA]"
click at [519, 277] on select "US/Hawaii US/Alaska US/Pacific US/Central US/Mountain US/Eastern US/Arizona Afr…" at bounding box center [656, 288] width 276 height 23
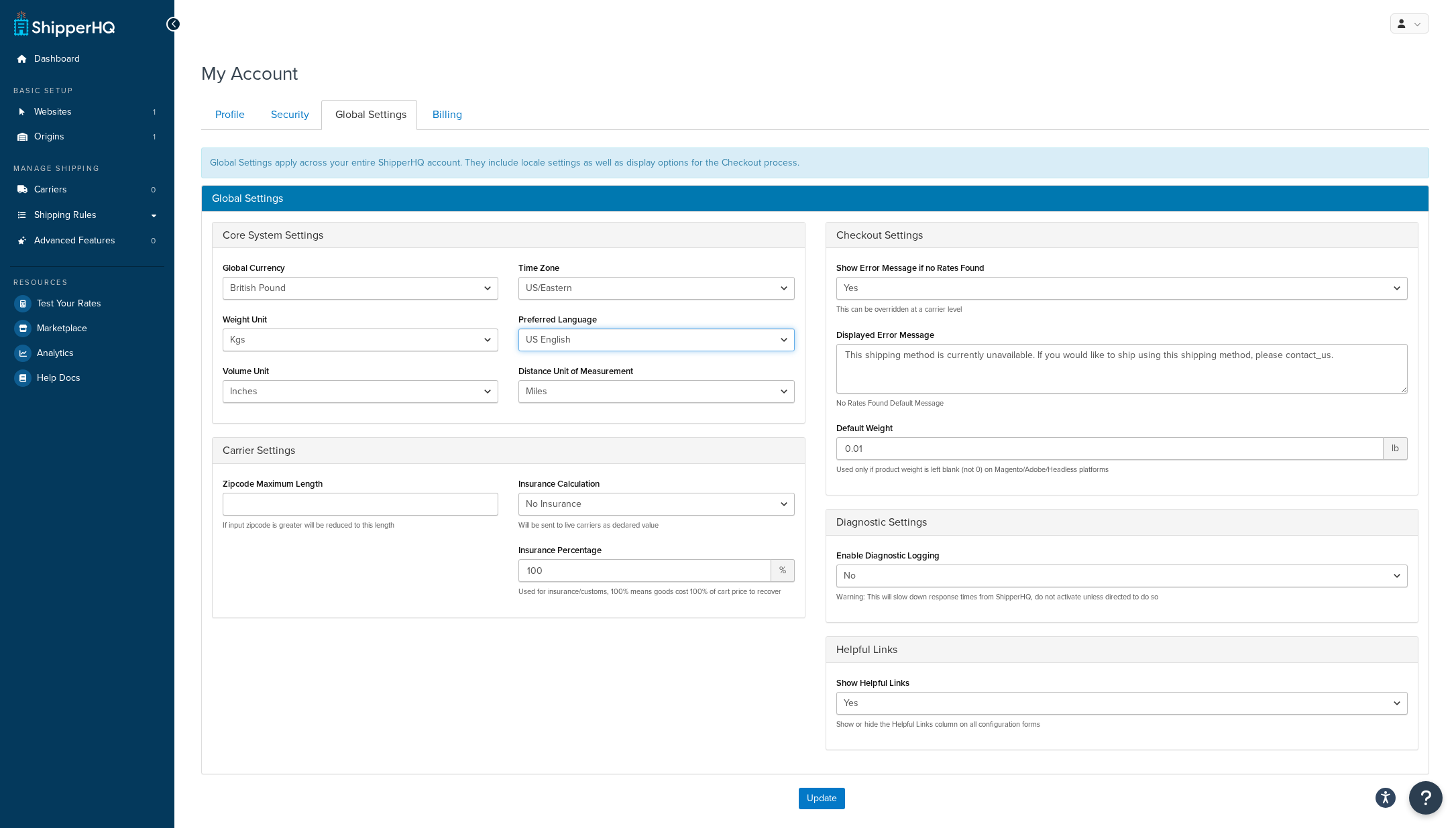
click at [545, 337] on select "US English British English" at bounding box center [656, 340] width 276 height 23
select select "en-[GEOGRAPHIC_DATA]"
click at [519, 328] on select "US English British English" at bounding box center [656, 340] width 276 height 23
click at [361, 346] on select "Lbs Kgs" at bounding box center [361, 340] width 276 height 23
click at [223, 328] on select "Lbs Kgs" at bounding box center [361, 340] width 276 height 23
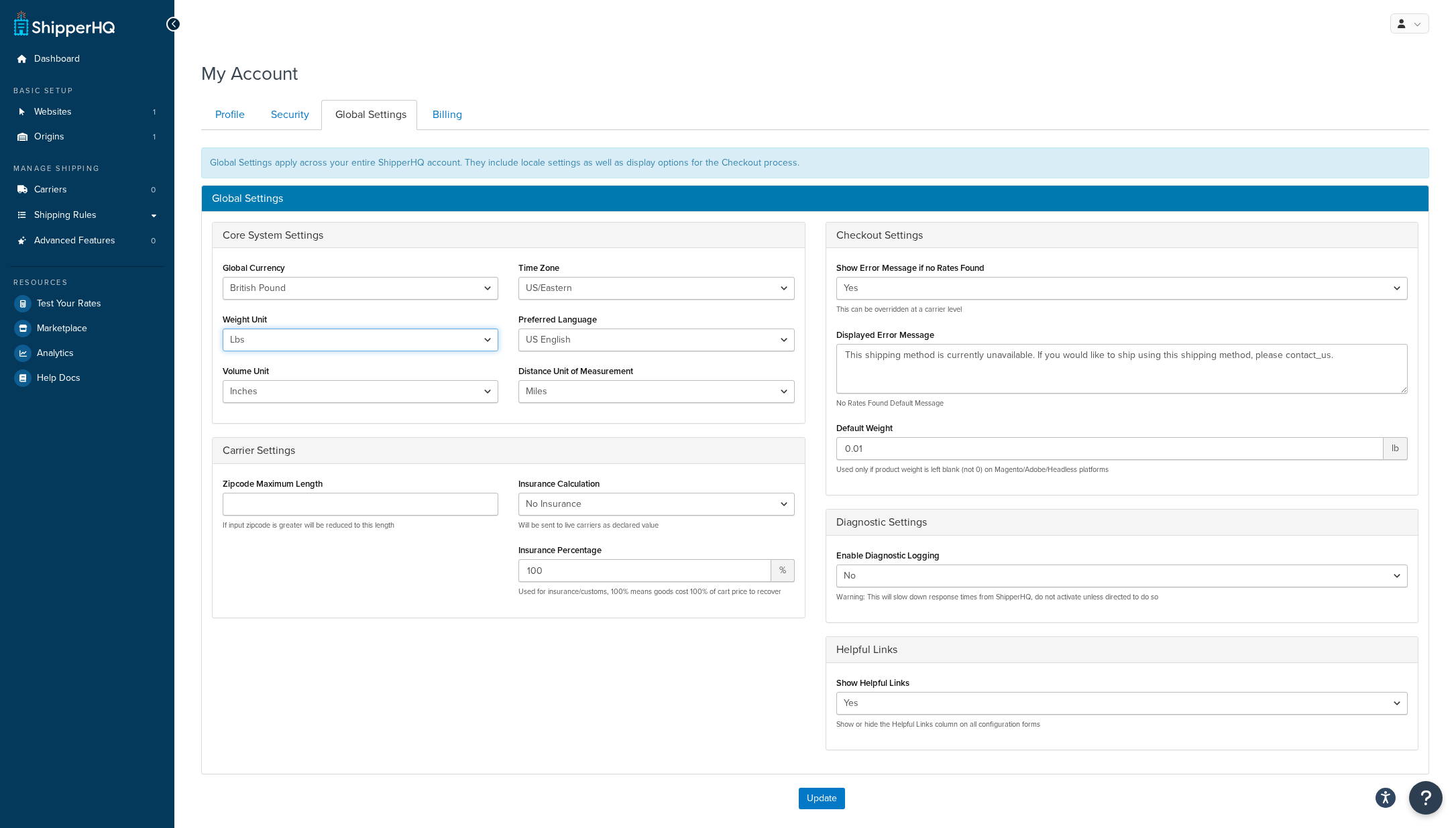
click at [324, 330] on select "Lbs Kgs" at bounding box center [361, 340] width 276 height 23
click at [223, 328] on select "Lbs Kgs" at bounding box center [361, 340] width 276 height 23
click at [297, 349] on select "Lbs Kgs" at bounding box center [361, 340] width 276 height 23
select select "kg"
click at [223, 328] on select "Lbs Kgs" at bounding box center [361, 340] width 276 height 23
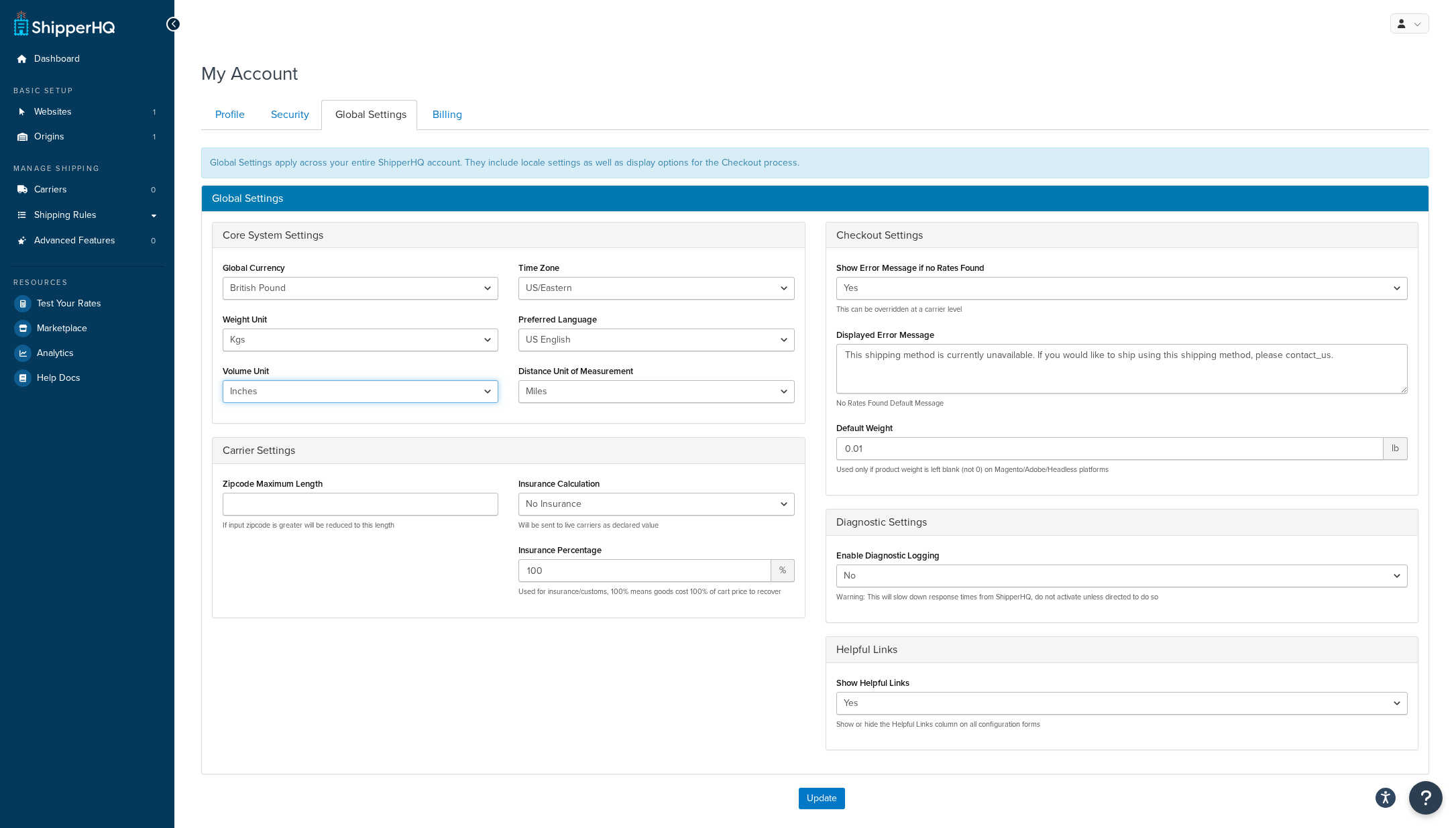
click at [268, 397] on select "Inches Centimetres Feet Yards Metres" at bounding box center [361, 391] width 276 height 23
select select "cm"
click at [223, 380] on select "Inches Centimetres Feet Yards Metres" at bounding box center [361, 391] width 276 height 23
click at [402, 616] on div "Zipcode Maximum Length If input zipcode is greater will be reduced to this leng…" at bounding box center [509, 541] width 592 height 154
click at [809, 811] on div "Update" at bounding box center [815, 805] width 1228 height 35
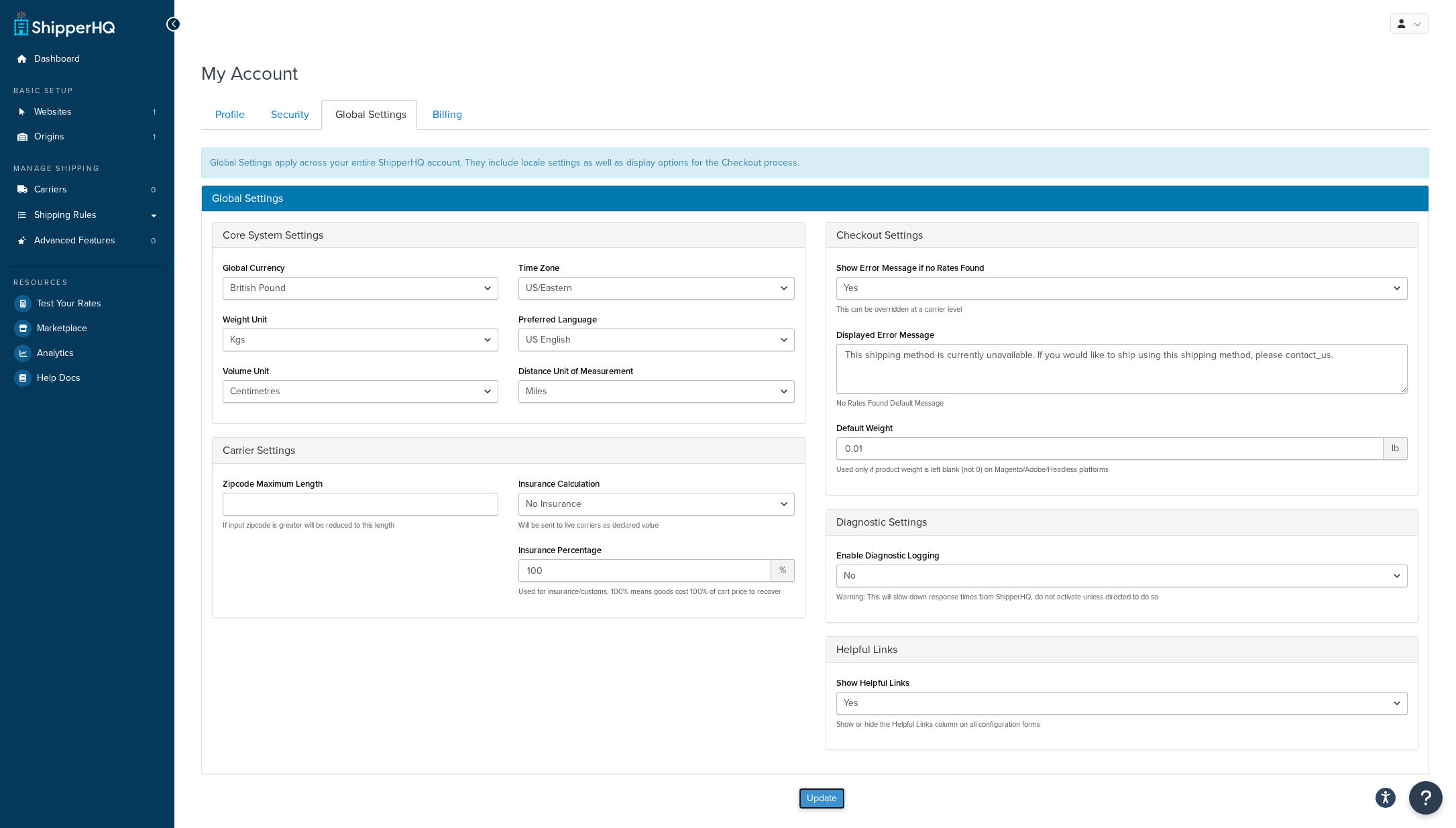
click at [819, 795] on button "Update" at bounding box center [822, 798] width 46 height 22
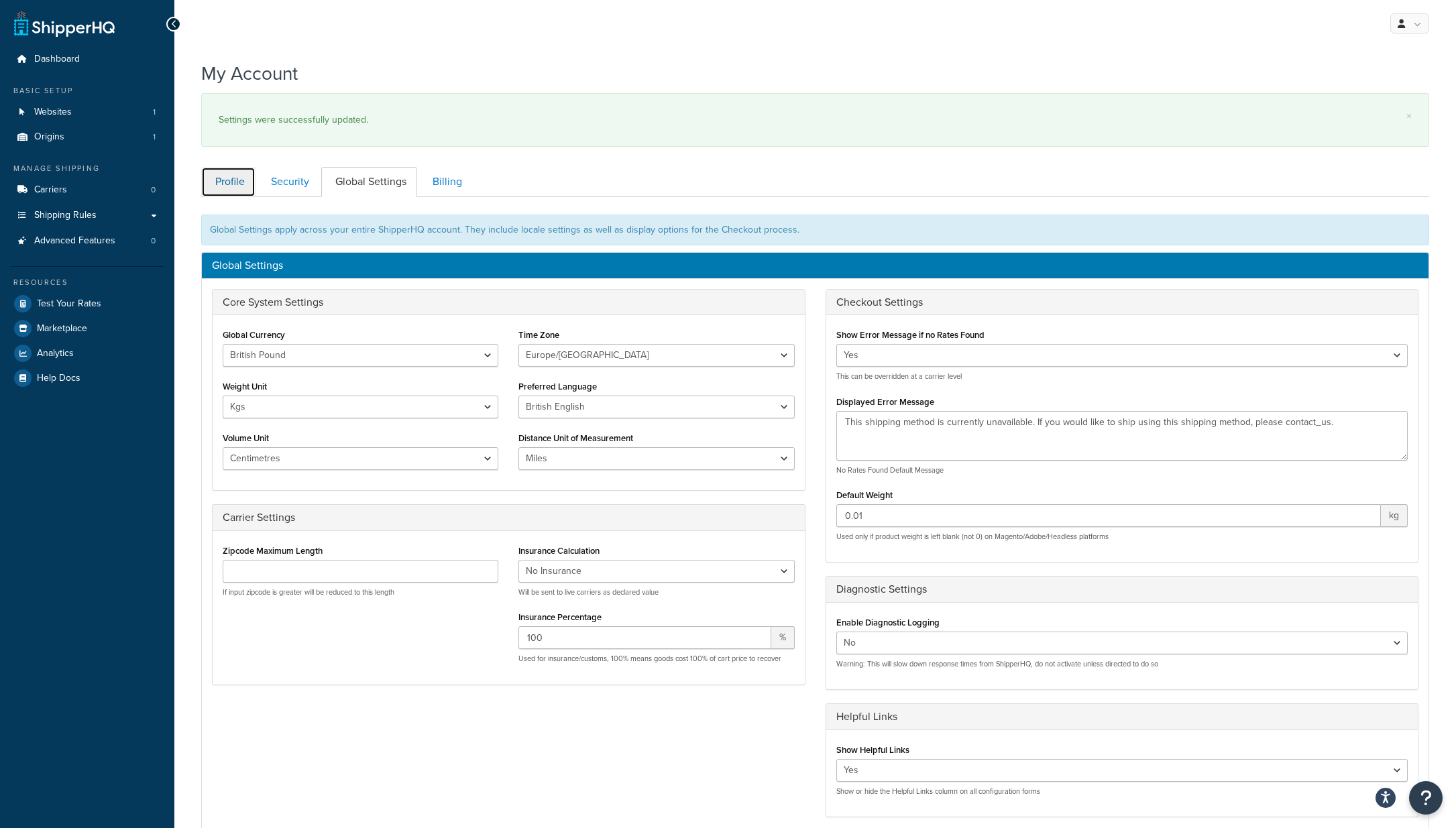
click at [231, 180] on link "Profile" at bounding box center [228, 182] width 54 height 30
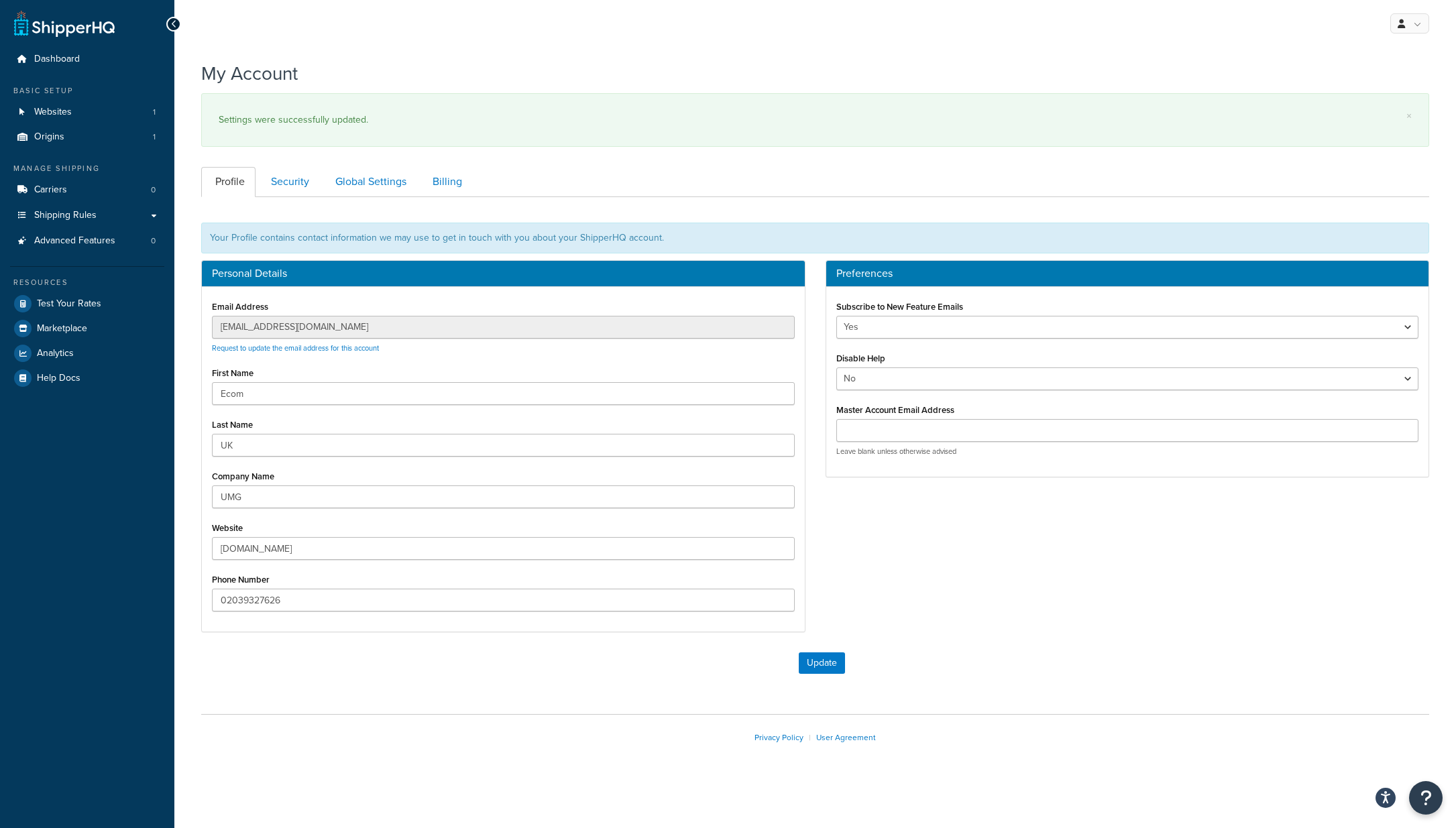
click at [194, 319] on div "Personal Details Email Address ecomuk@umusic.com Request to update the email ad…" at bounding box center [503, 453] width 624 height 385
click at [901, 426] on input "Master Account Email Address" at bounding box center [1128, 430] width 583 height 23
paste input "[EMAIL_ADDRESS][DOMAIN_NAME]"
type input "[EMAIL_ADDRESS][DOMAIN_NAME]"
click at [1194, 523] on div "Personal Details Email Address ecomuk@umusic.com Request to update the email ad…" at bounding box center [816, 453] width 1249 height 385
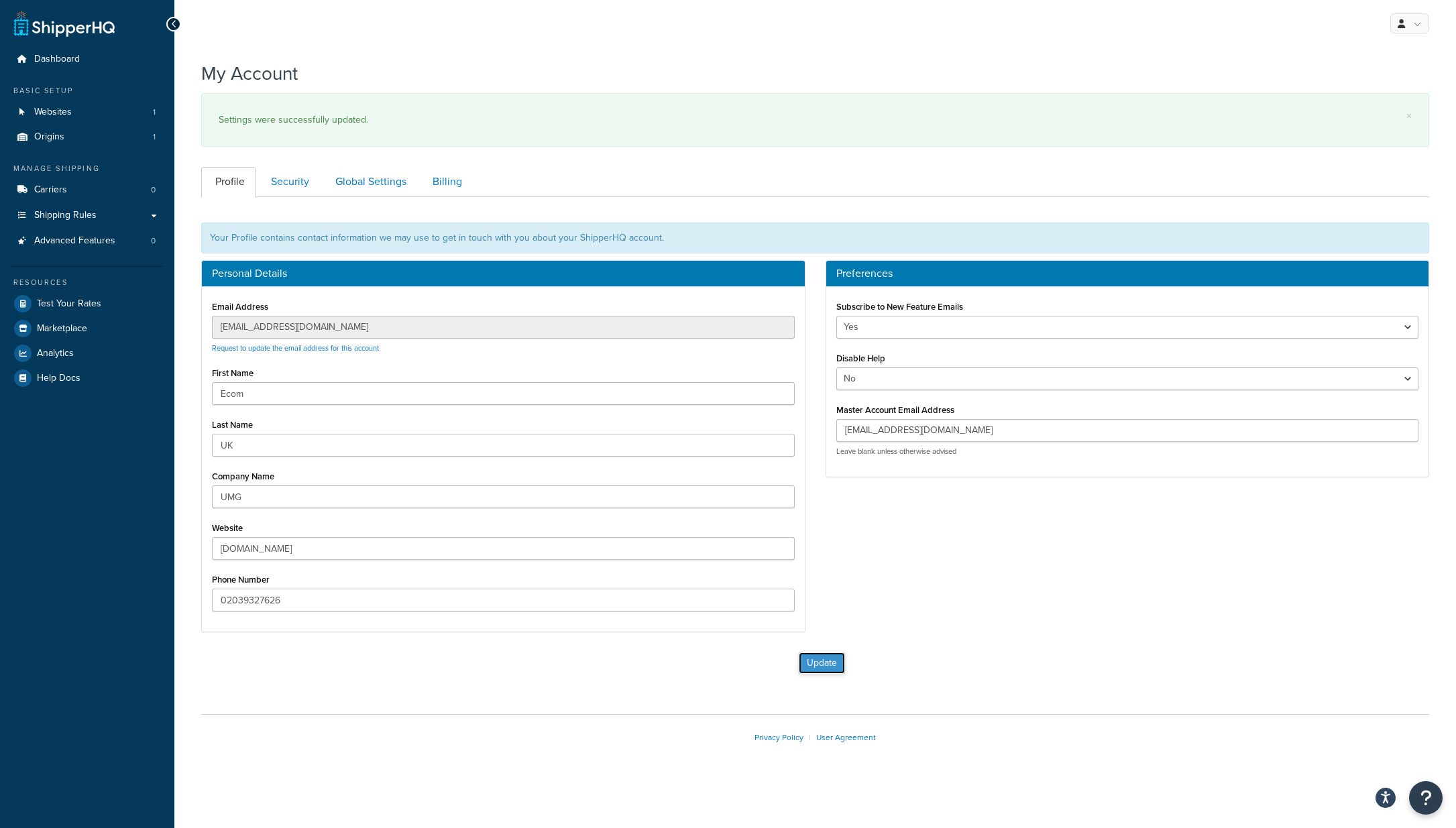
click at [810, 666] on button "Update" at bounding box center [822, 663] width 46 height 22
